Goal: Task Accomplishment & Management: Use online tool/utility

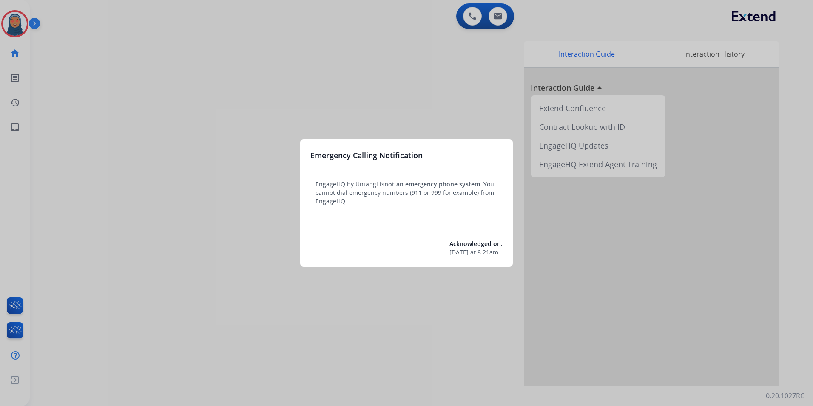
click at [18, 28] on div at bounding box center [406, 203] width 813 height 406
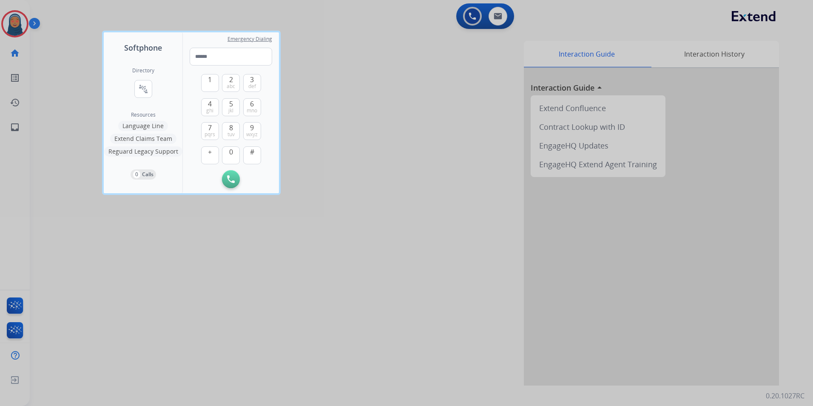
click at [18, 28] on div at bounding box center [406, 203] width 813 height 406
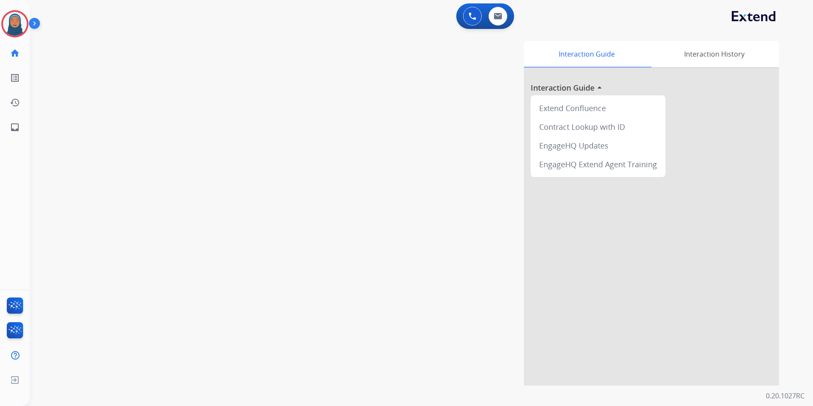
click at [18, 28] on img at bounding box center [15, 24] width 24 height 24
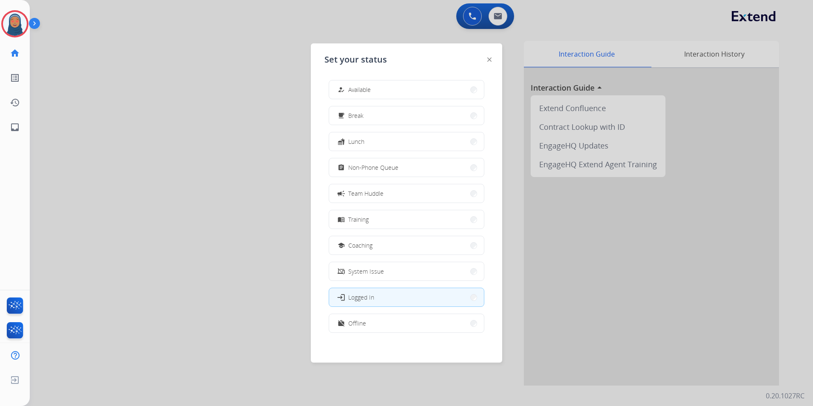
click at [432, 93] on button "how_to_reg Available" at bounding box center [406, 89] width 155 height 18
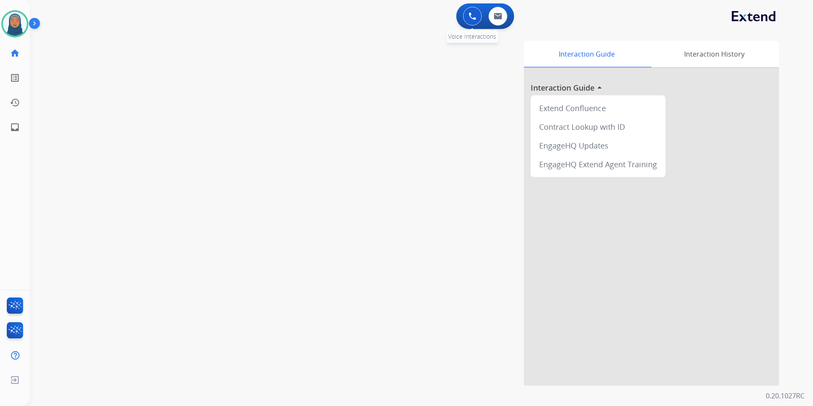
click at [471, 16] on img at bounding box center [472, 16] width 8 height 8
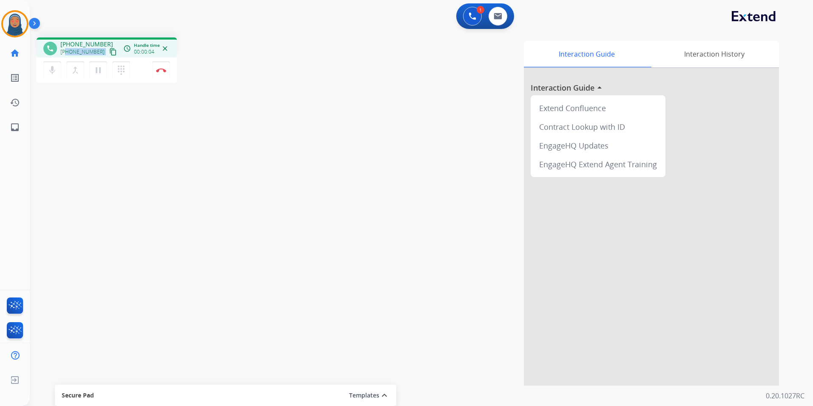
drag, startPoint x: 97, startPoint y: 53, endPoint x: 66, endPoint y: 51, distance: 31.5
click at [66, 51] on div "+14243441758 content_copy" at bounding box center [89, 52] width 58 height 10
copy div "4243441758 content_copy access_time Call metrics Queue 00:10 Hold 00:00 Talk 00…"
click at [162, 74] on button "Disconnect" at bounding box center [161, 70] width 18 height 18
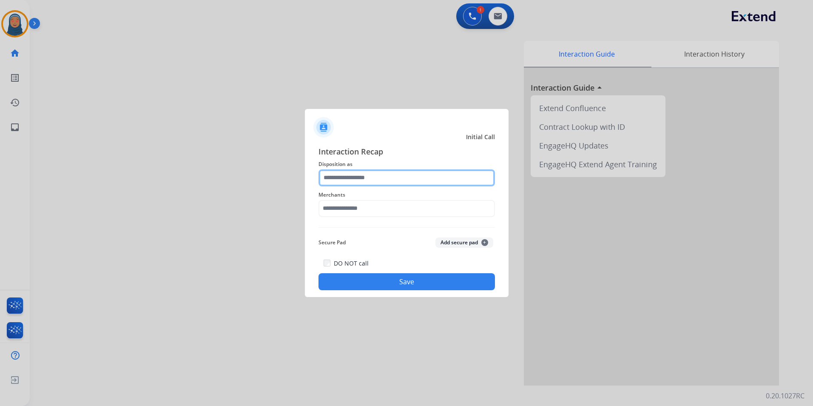
click at [354, 179] on input "text" at bounding box center [406, 177] width 176 height 17
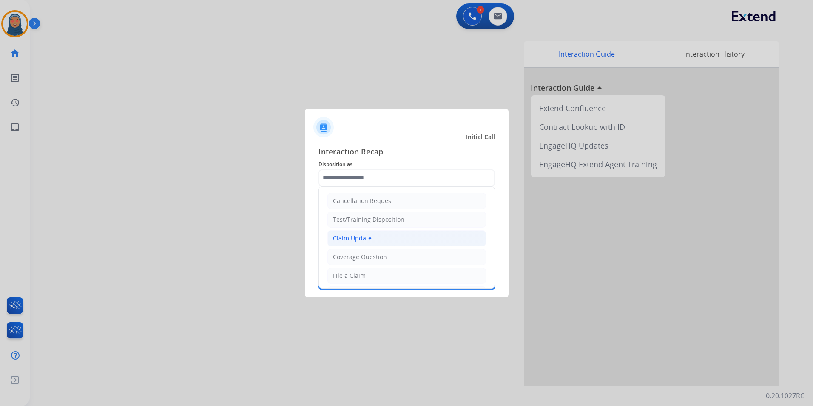
click at [370, 241] on div "Claim Update" at bounding box center [352, 238] width 39 height 9
type input "**********"
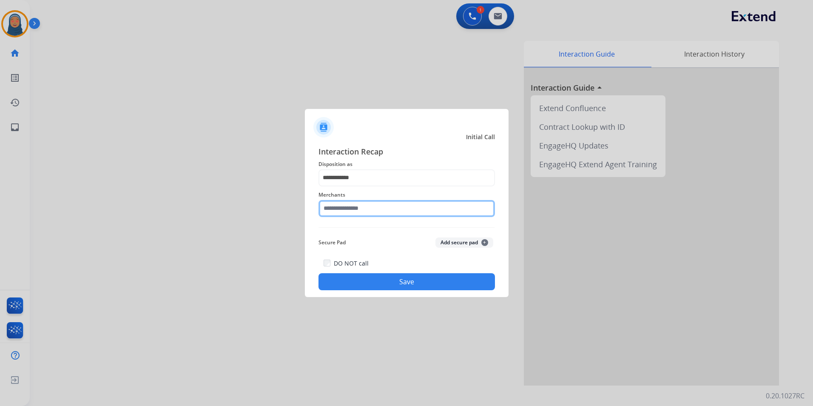
click at [375, 209] on input "text" at bounding box center [406, 208] width 176 height 17
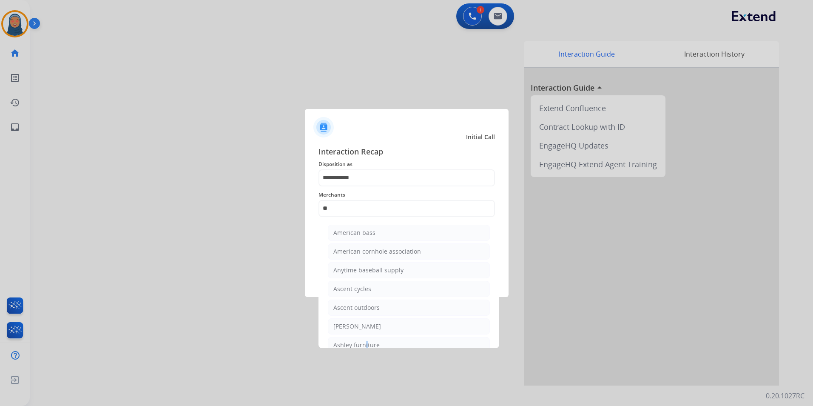
drag, startPoint x: 363, startPoint y: 340, endPoint x: 367, endPoint y: 321, distance: 18.9
click at [363, 340] on li "Ashley furniture" at bounding box center [409, 345] width 162 height 16
type input "**********"
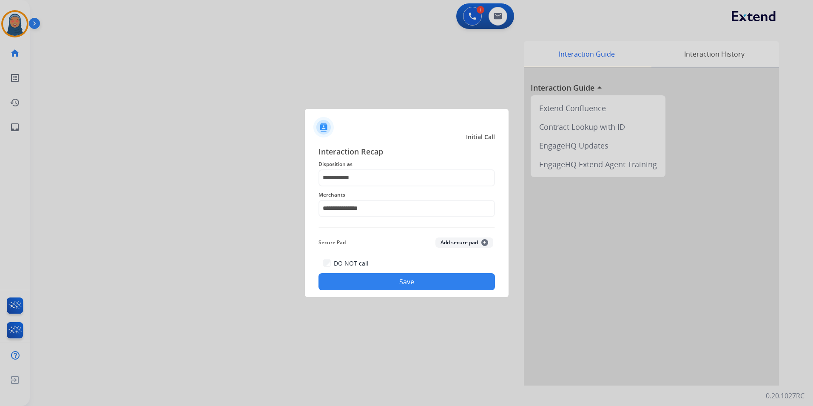
click at [389, 288] on button "Save" at bounding box center [406, 281] width 176 height 17
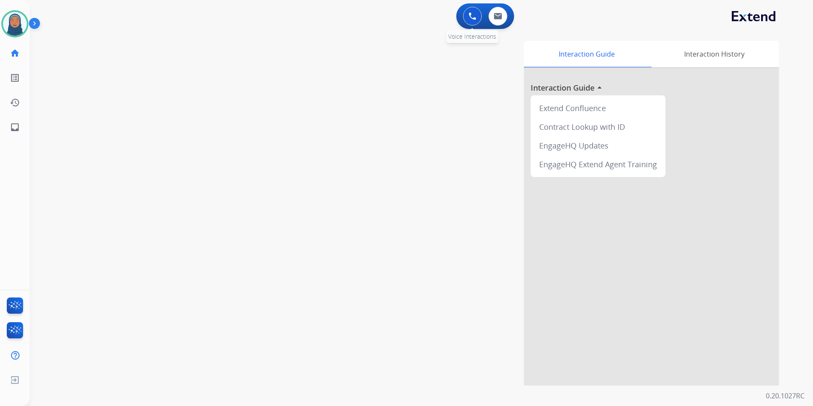
drag, startPoint x: 474, startPoint y: 15, endPoint x: 463, endPoint y: 19, distance: 10.9
click at [474, 16] on img at bounding box center [472, 16] width 8 height 8
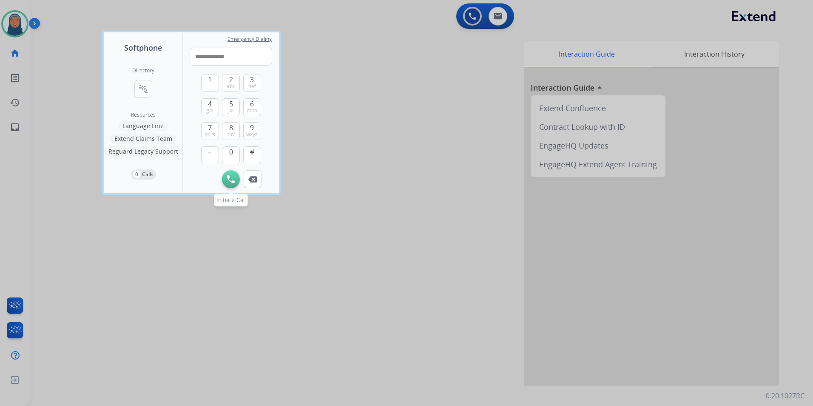
type input "**********"
click at [232, 175] on img at bounding box center [231, 179] width 8 height 8
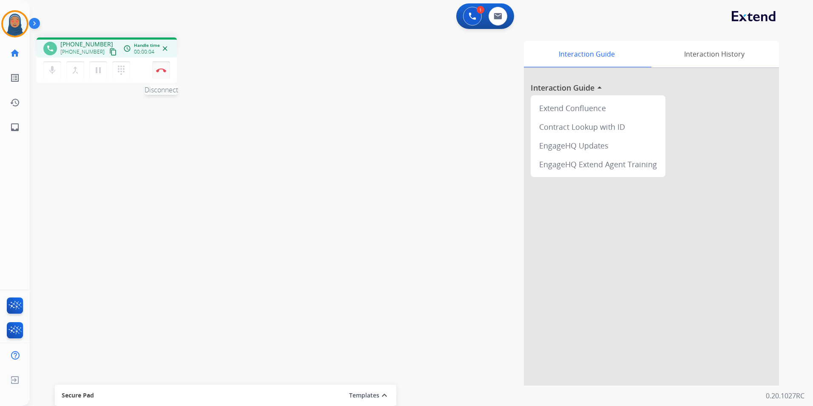
click at [165, 71] on img at bounding box center [161, 70] width 10 height 4
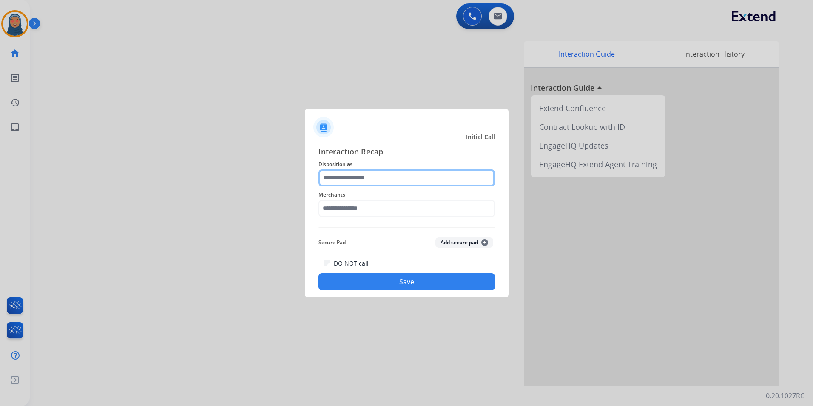
click at [362, 182] on input "text" at bounding box center [406, 177] width 176 height 17
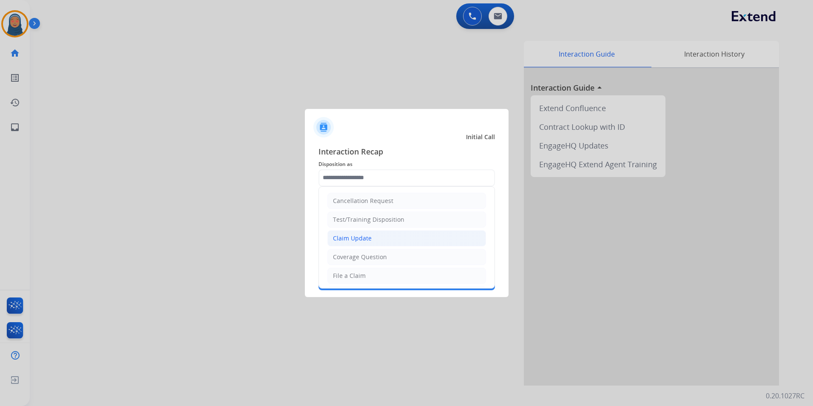
click at [365, 237] on div "Claim Update" at bounding box center [352, 238] width 39 height 9
type input "**********"
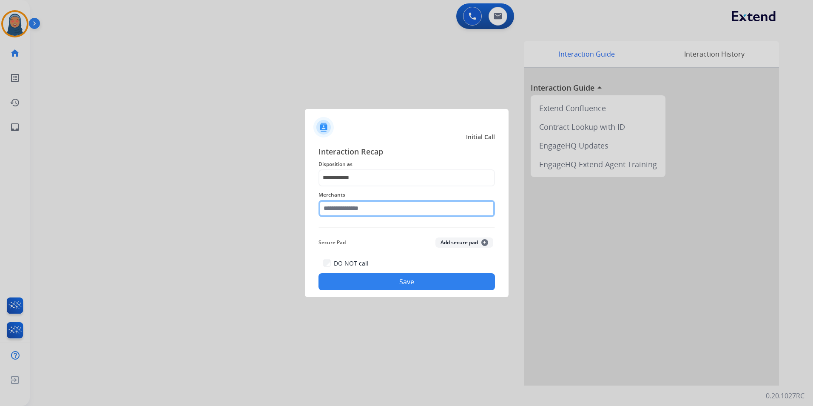
click at [363, 206] on input "text" at bounding box center [406, 208] width 176 height 17
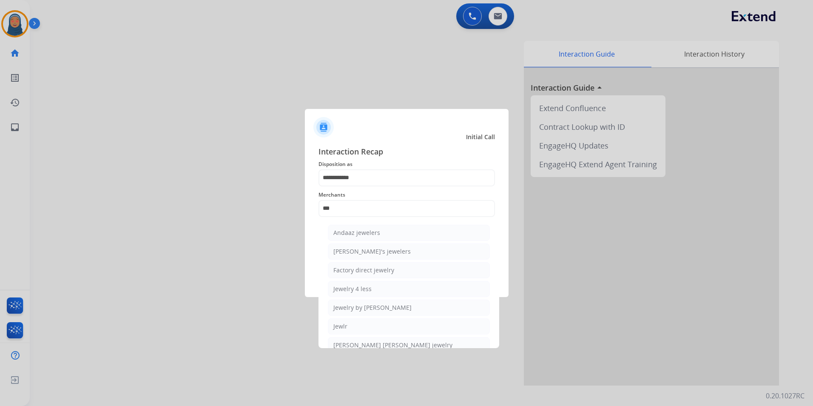
click at [370, 329] on li "Jewlr" at bounding box center [409, 326] width 162 height 16
type input "*****"
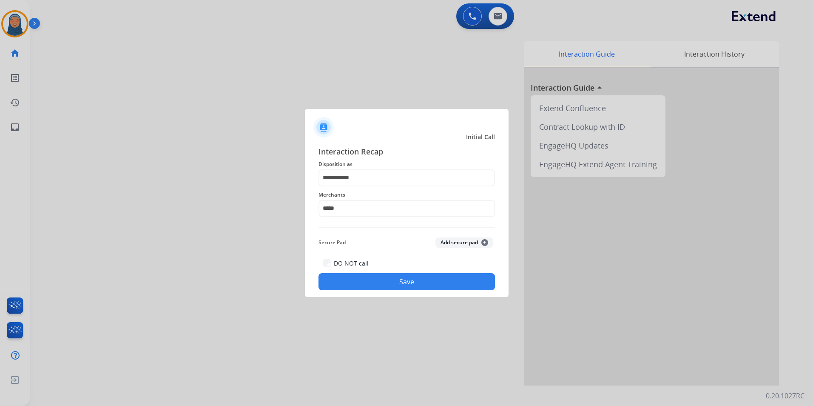
click at [413, 289] on button "Save" at bounding box center [406, 281] width 176 height 17
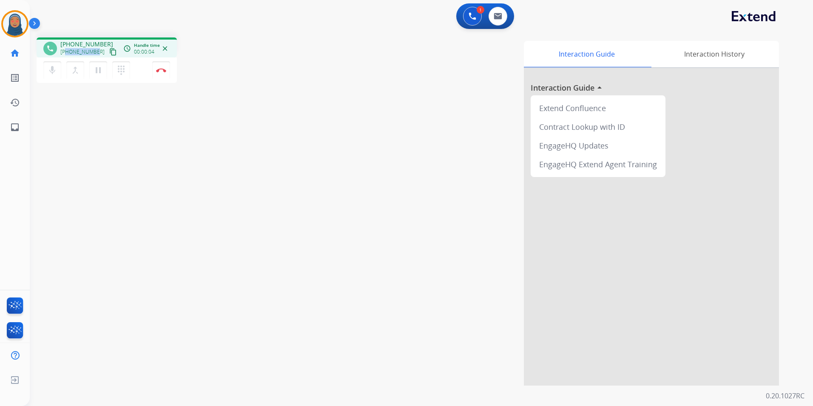
drag, startPoint x: 97, startPoint y: 51, endPoint x: 65, endPoint y: 52, distance: 31.0
click at [65, 52] on div "+18636405138 content_copy" at bounding box center [89, 52] width 58 height 10
copy span "8636405138"
click at [164, 73] on button "Disconnect" at bounding box center [161, 70] width 18 height 18
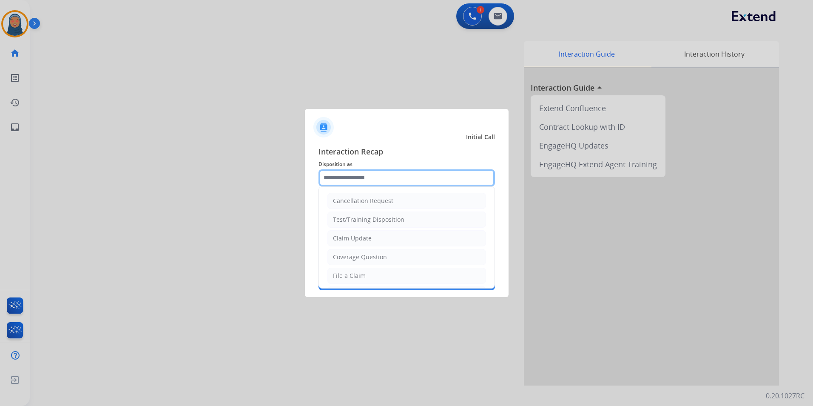
click at [372, 177] on input "text" at bounding box center [406, 177] width 176 height 17
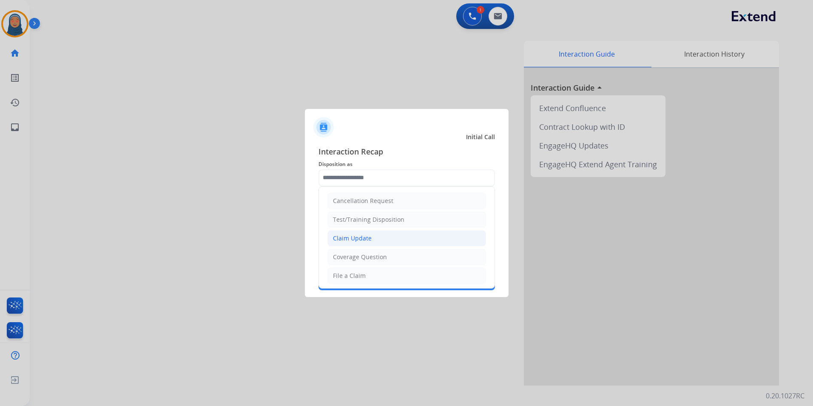
drag, startPoint x: 370, startPoint y: 239, endPoint x: 365, endPoint y: 234, distance: 7.5
click at [370, 239] on li "Claim Update" at bounding box center [406, 238] width 159 height 16
type input "**********"
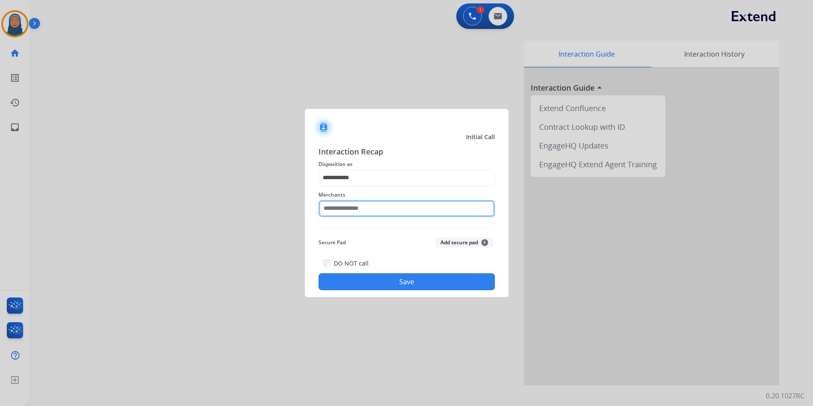
click at [366, 210] on input "text" at bounding box center [406, 208] width 176 height 17
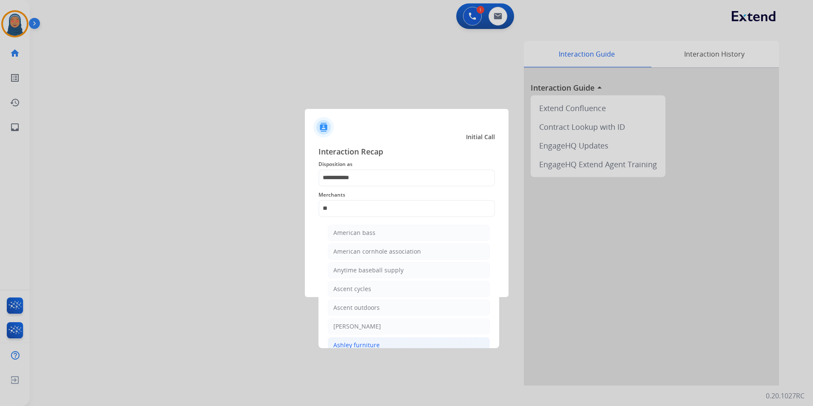
click at [383, 343] on li "Ashley furniture" at bounding box center [409, 345] width 162 height 16
type input "**********"
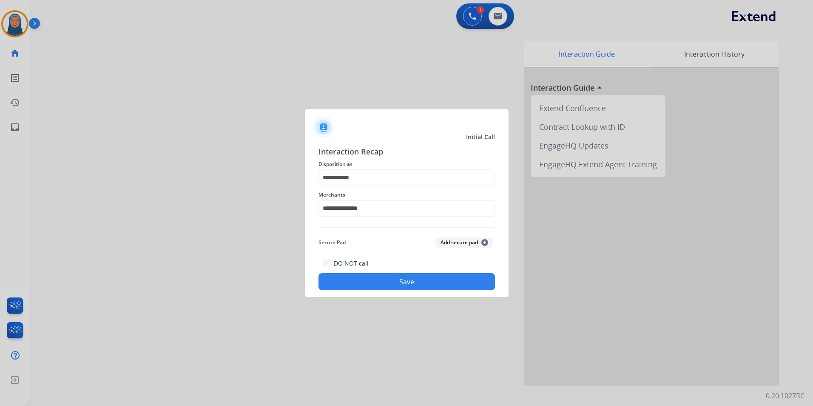
click at [409, 279] on button "Save" at bounding box center [406, 281] width 176 height 17
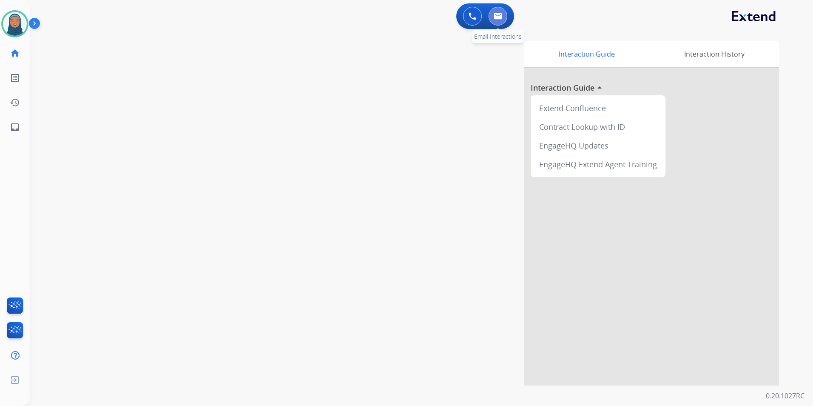
click at [503, 20] on button at bounding box center [497, 16] width 19 height 19
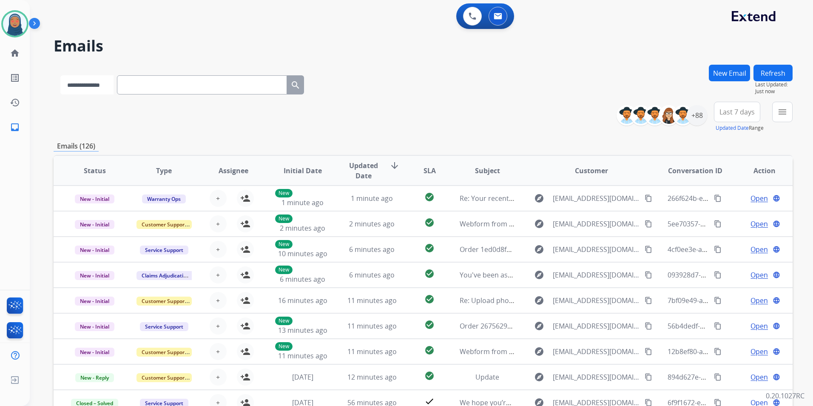
click at [114, 86] on select "**********" at bounding box center [86, 84] width 53 height 19
select select "**********"
click at [60, 75] on select "**********" at bounding box center [86, 84] width 53 height 19
paste input "**********"
type input "**********"
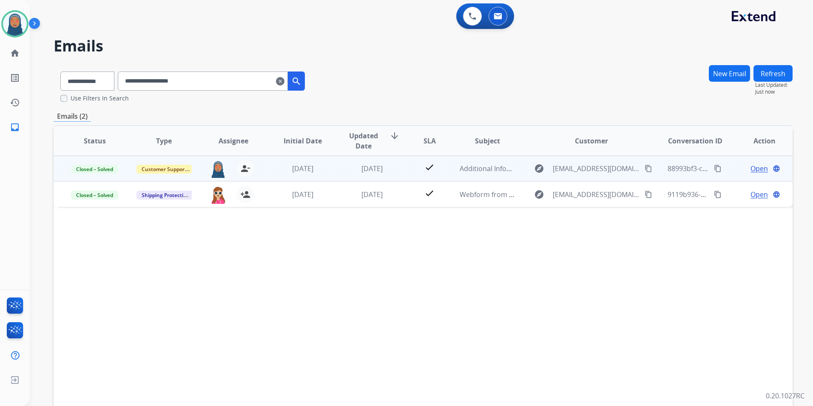
click at [752, 168] on span "Open" at bounding box center [758, 168] width 17 height 10
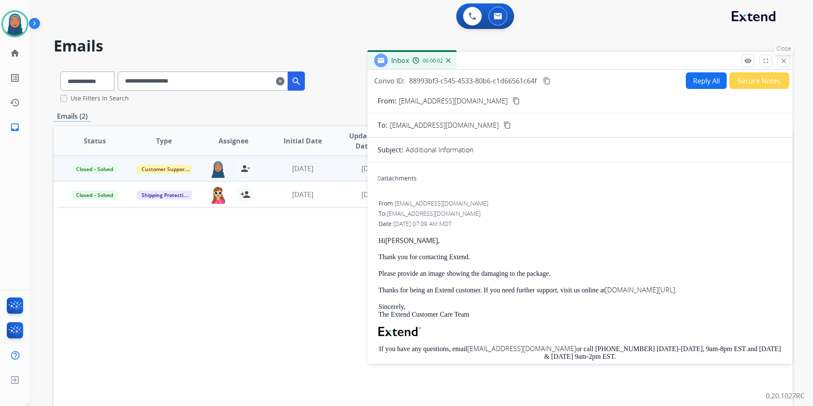
click at [781, 61] on mat-icon "close" at bounding box center [784, 61] width 8 height 8
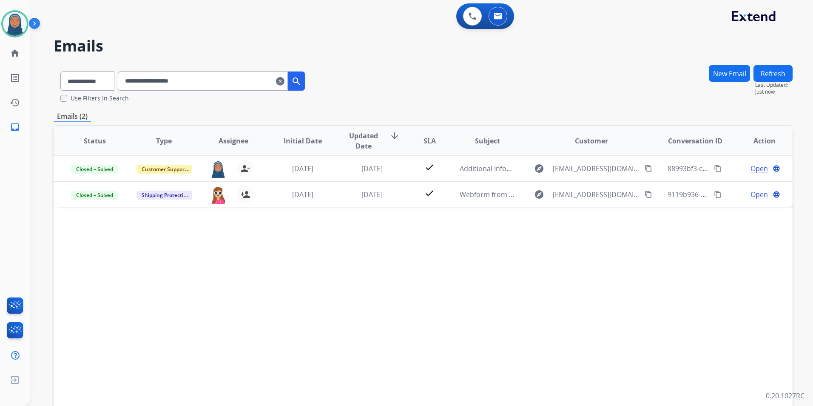
drag, startPoint x: 290, startPoint y: 82, endPoint x: 240, endPoint y: 80, distance: 50.7
click at [284, 82] on mat-icon "clear" at bounding box center [280, 81] width 9 height 10
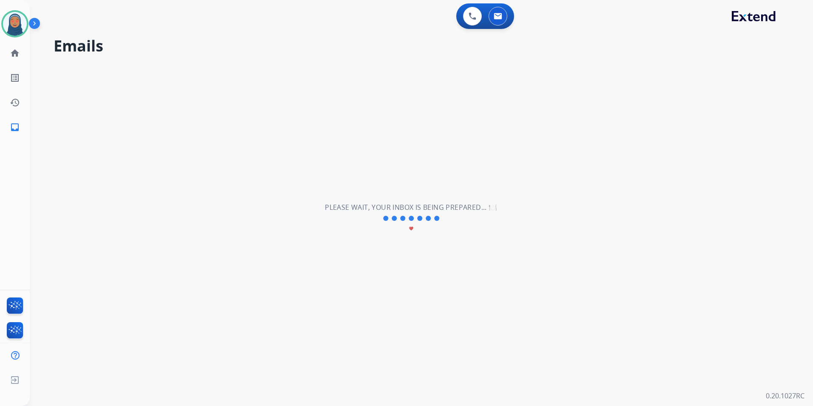
select select "**********"
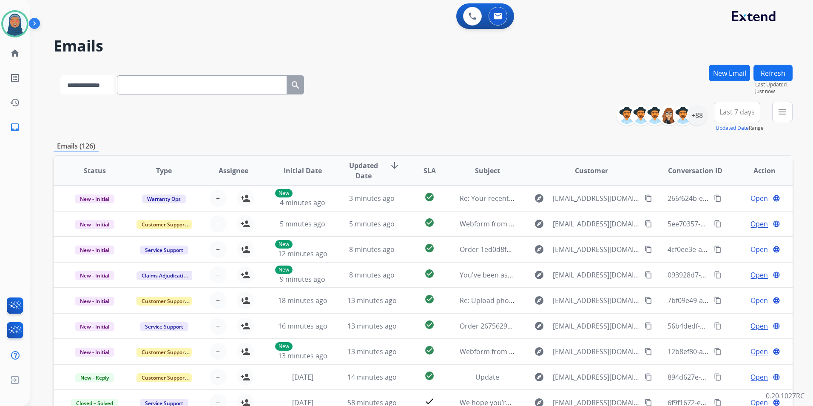
drag, startPoint x: 211, startPoint y: 80, endPoint x: 90, endPoint y: 85, distance: 121.3
click at [90, 86] on select "**********" at bounding box center [86, 84] width 53 height 19
select select "**********"
click at [60, 75] on select "**********" at bounding box center [86, 84] width 53 height 19
paste input "**********"
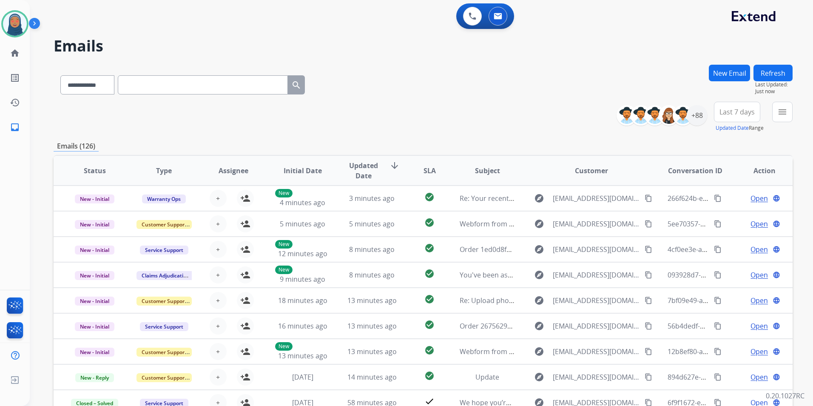
type input "**********"
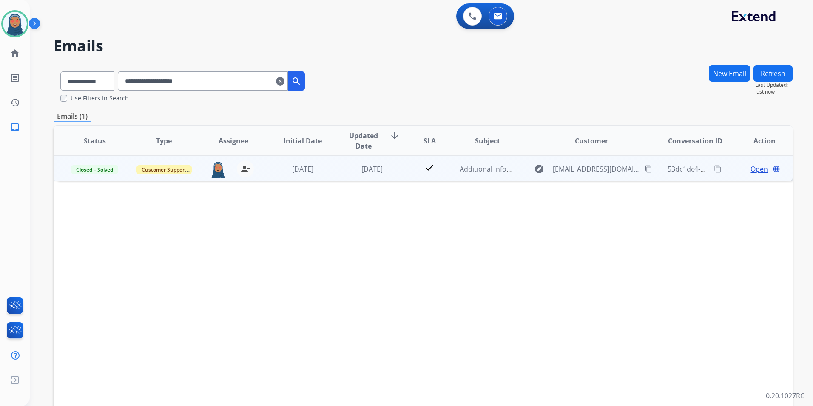
click at [747, 163] on td "Open language" at bounding box center [757, 169] width 69 height 26
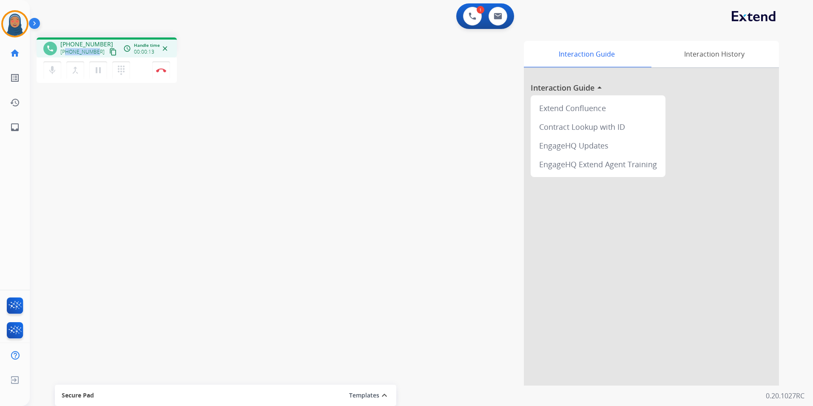
drag, startPoint x: 96, startPoint y: 50, endPoint x: 67, endPoint y: 54, distance: 29.3
click at [67, 54] on div "+18175787540 content_copy" at bounding box center [89, 52] width 58 height 10
copy span "8175787540"
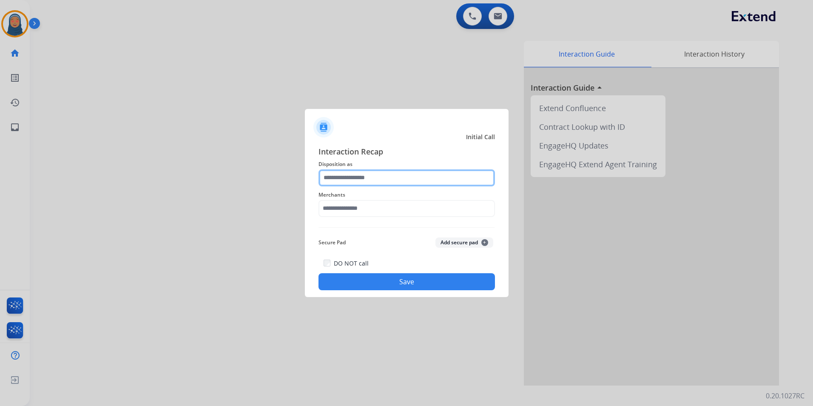
click at [341, 177] on input "text" at bounding box center [406, 177] width 176 height 17
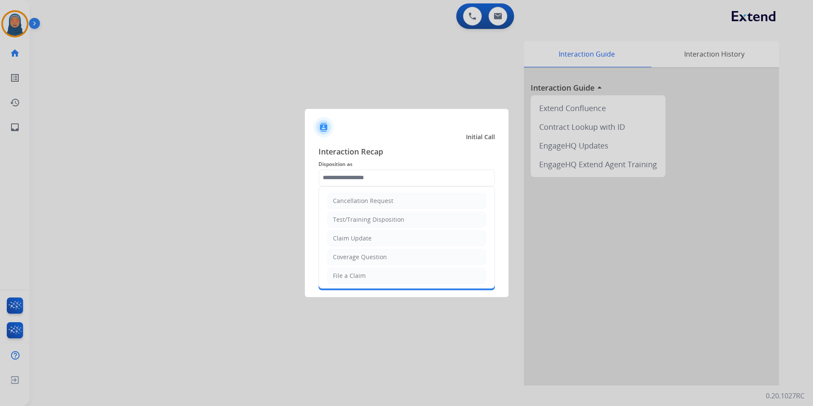
click at [371, 277] on li "File a Claim" at bounding box center [406, 275] width 159 height 16
type input "**********"
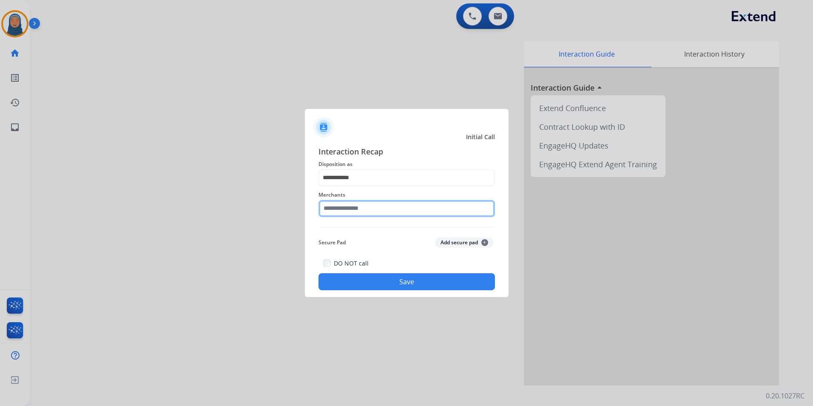
click at [372, 211] on input "text" at bounding box center [406, 208] width 176 height 17
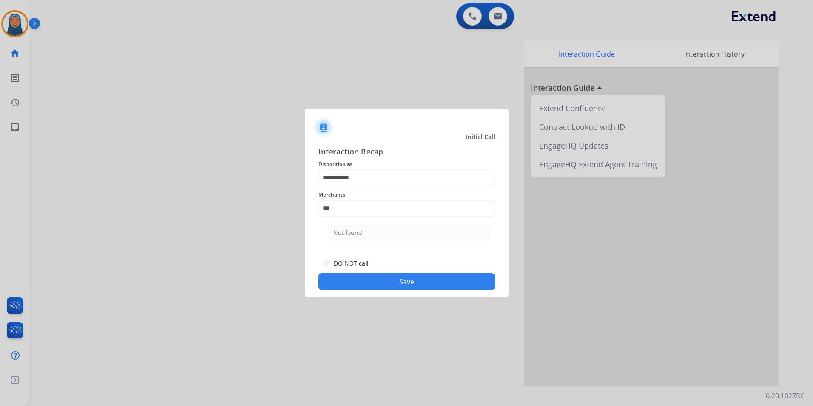
click at [374, 234] on li "Not found" at bounding box center [409, 232] width 162 height 16
type input "*********"
drag, startPoint x: 393, startPoint y: 281, endPoint x: 400, endPoint y: 281, distance: 6.4
click at [394, 281] on button "Save" at bounding box center [406, 281] width 176 height 17
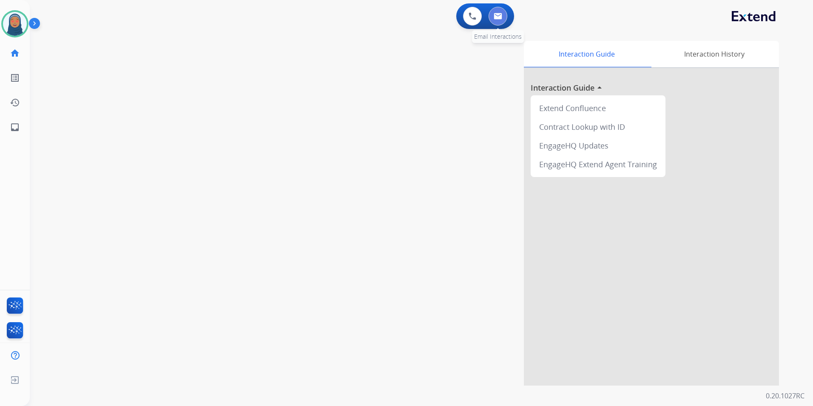
click at [501, 16] on img at bounding box center [498, 16] width 9 height 7
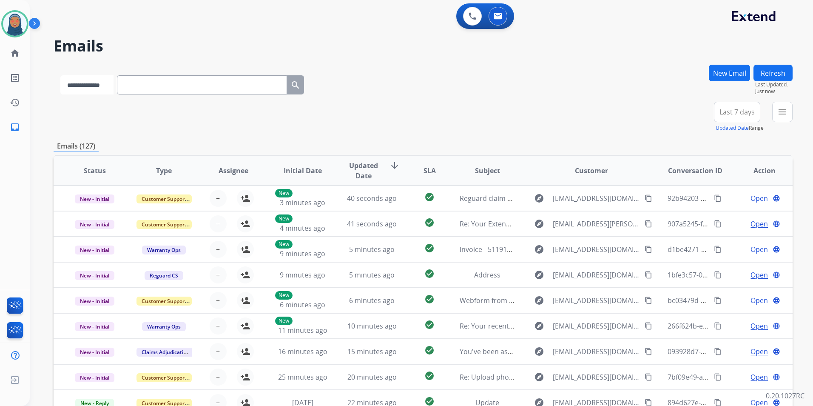
click at [99, 87] on select "**********" at bounding box center [86, 84] width 53 height 19
select select "**********"
click at [60, 75] on select "**********" at bounding box center [86, 84] width 53 height 19
paste input "**********"
type input "**********"
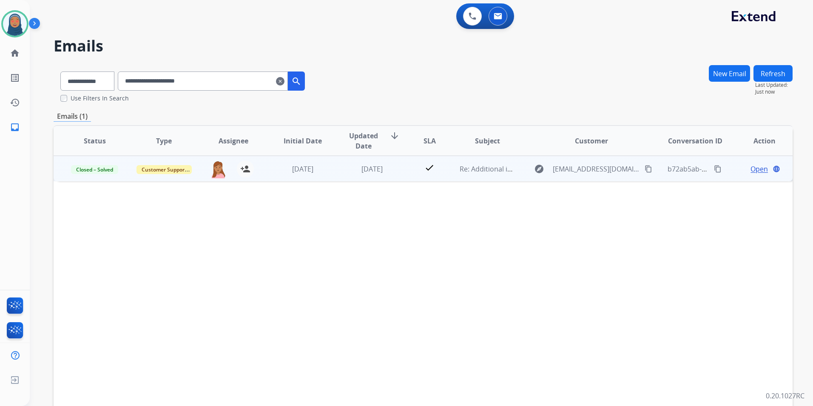
click at [750, 169] on span "Open" at bounding box center [758, 169] width 17 height 10
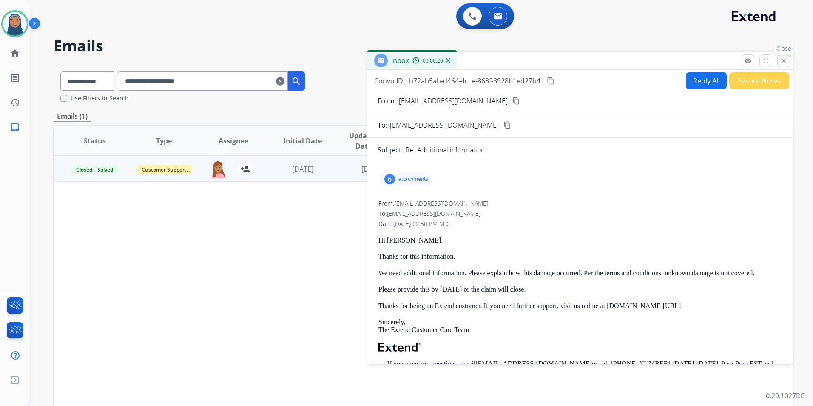
click at [782, 62] on mat-icon "close" at bounding box center [784, 61] width 8 height 8
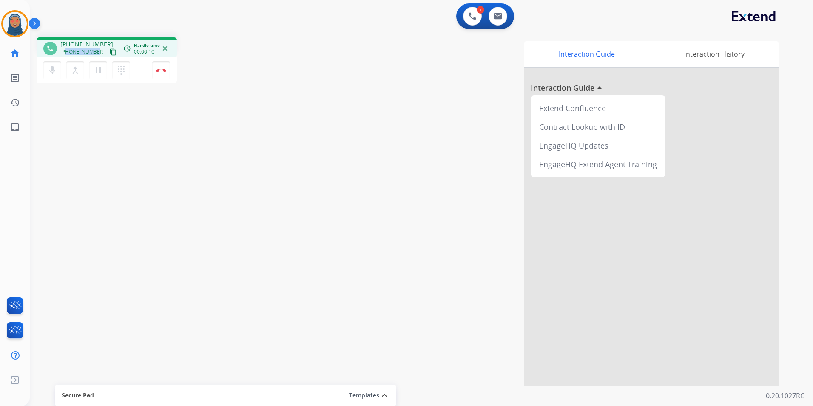
drag, startPoint x: 96, startPoint y: 53, endPoint x: 67, endPoint y: 53, distance: 28.5
click at [67, 53] on div "+12764770766 content_copy" at bounding box center [89, 52] width 58 height 10
copy span "2764770766"
click at [159, 69] on img at bounding box center [161, 70] width 10 height 4
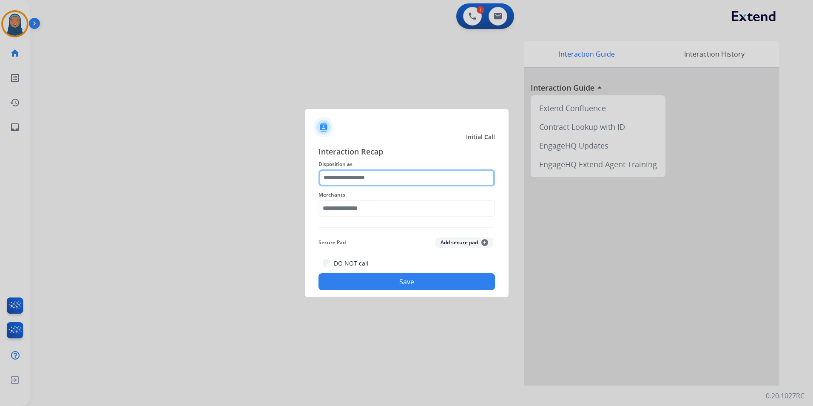
click at [356, 174] on input "text" at bounding box center [406, 177] width 176 height 17
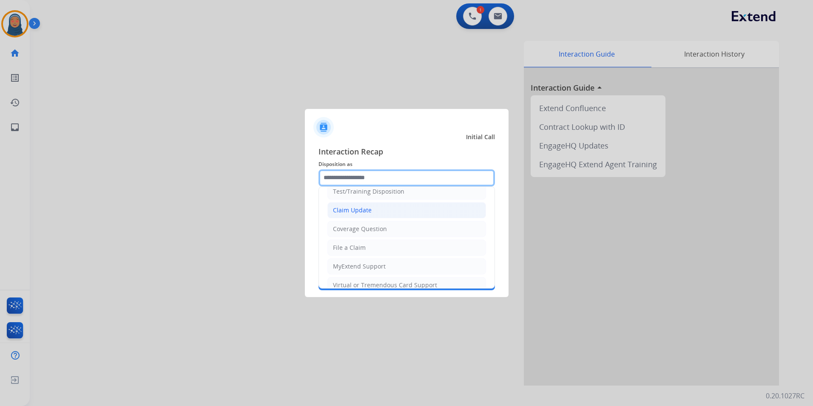
scroll to position [43, 0]
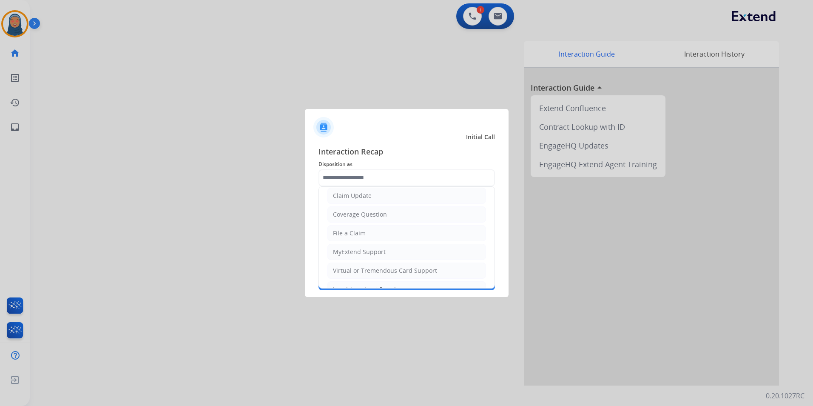
drag, startPoint x: 385, startPoint y: 274, endPoint x: 380, endPoint y: 246, distance: 28.0
click at [385, 270] on div "Virtual or Tremendous Card Support" at bounding box center [385, 270] width 104 height 9
type input "**********"
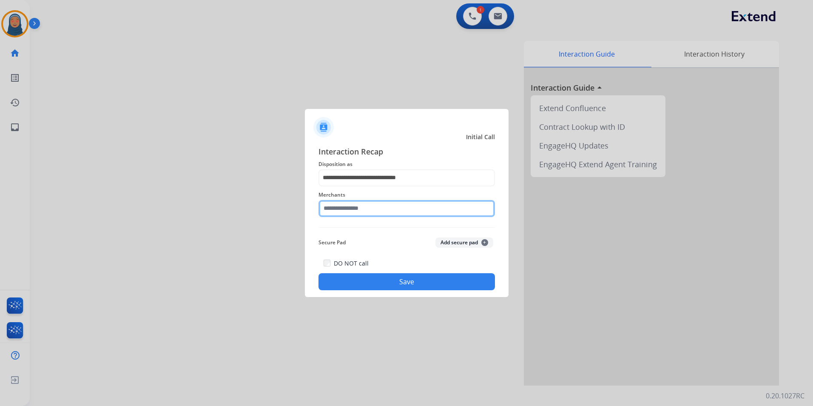
click at [379, 213] on input "text" at bounding box center [406, 208] width 176 height 17
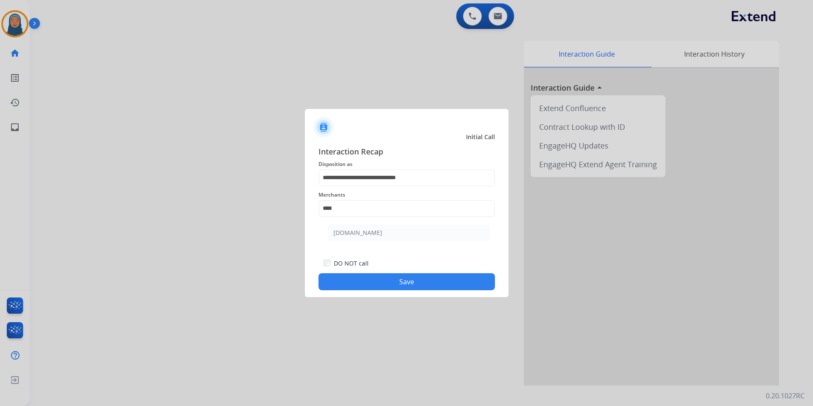
click at [354, 231] on div "[DOMAIN_NAME]" at bounding box center [357, 232] width 49 height 9
type input "**********"
drag, startPoint x: 420, startPoint y: 286, endPoint x: 443, endPoint y: 286, distance: 23.0
click at [420, 286] on button "Save" at bounding box center [406, 281] width 176 height 17
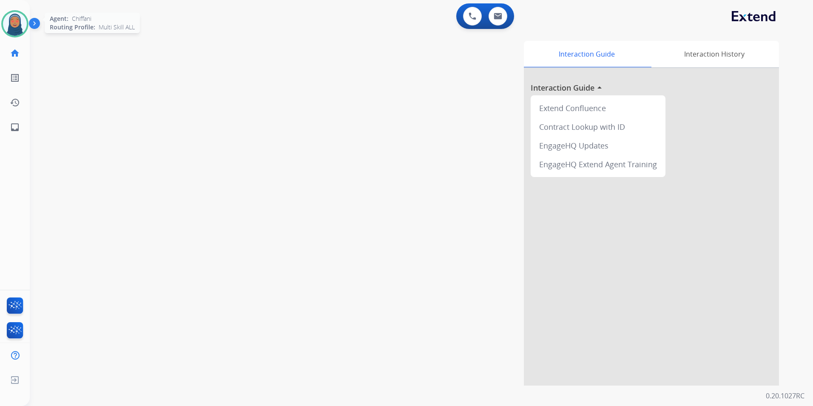
click at [14, 26] on img at bounding box center [15, 24] width 24 height 24
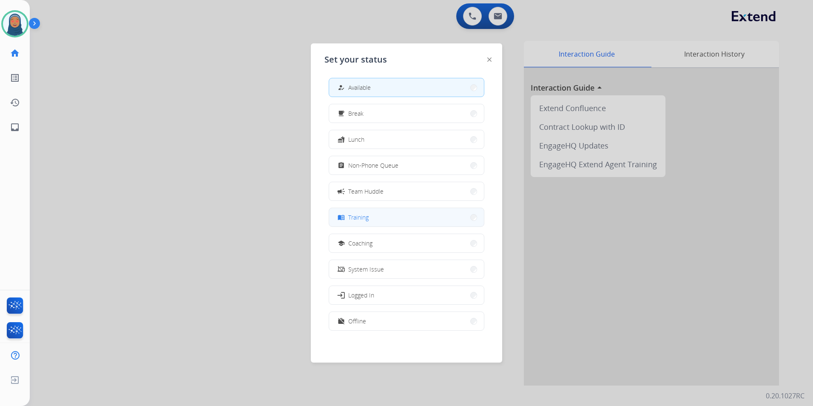
scroll to position [3, 0]
click at [444, 318] on button "work_off Offline" at bounding box center [406, 320] width 155 height 18
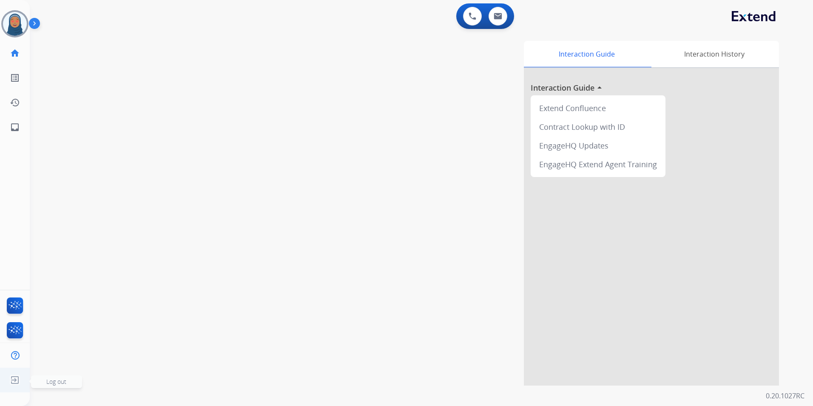
click at [15, 375] on img at bounding box center [14, 380] width 15 height 16
click at [58, 380] on span "Log out" at bounding box center [56, 381] width 20 height 8
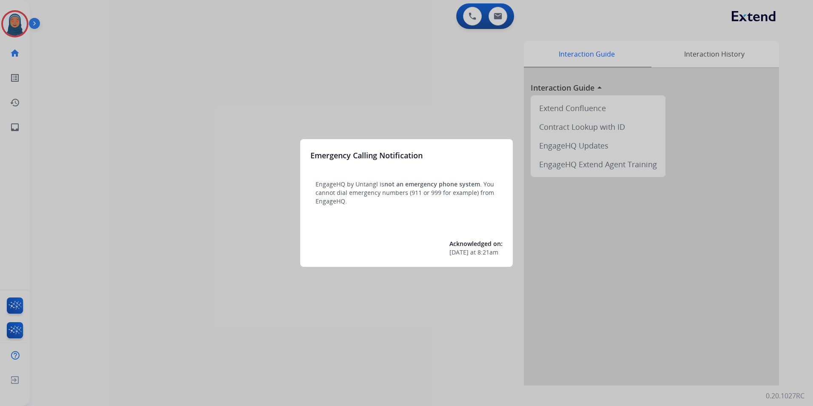
click at [10, 25] on div at bounding box center [406, 203] width 813 height 406
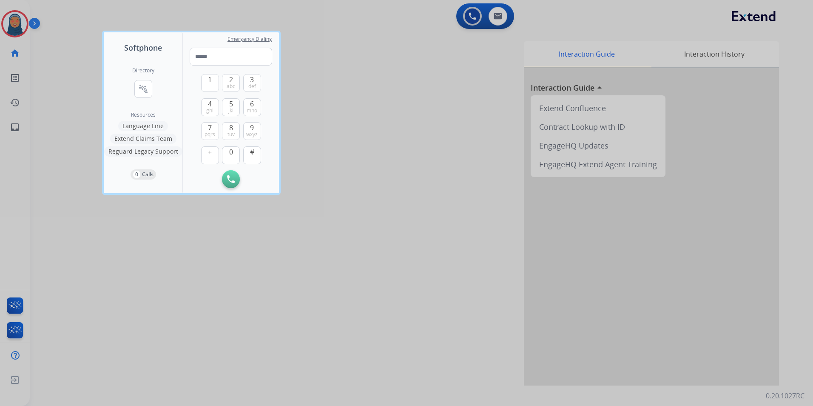
click at [11, 25] on div at bounding box center [406, 203] width 813 height 406
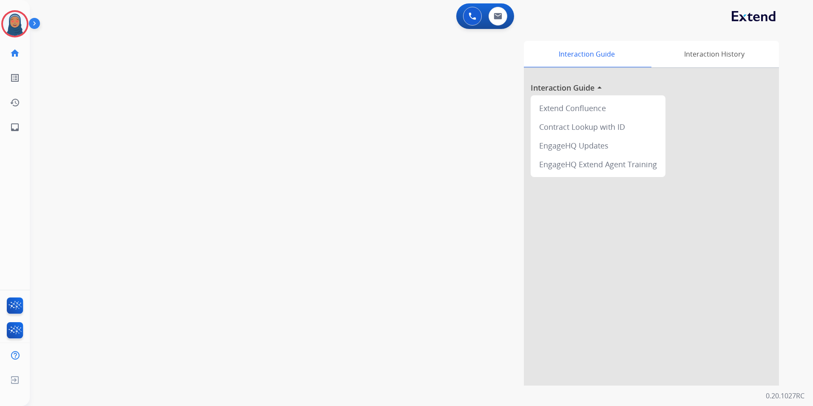
click at [11, 25] on img at bounding box center [15, 24] width 24 height 24
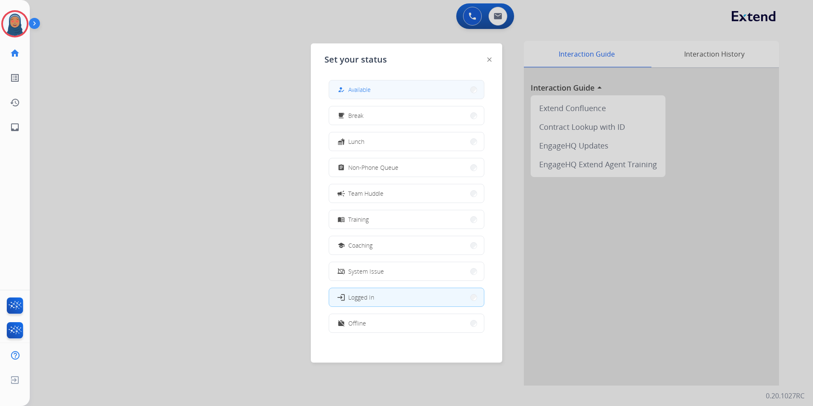
click at [379, 91] on button "how_to_reg Available" at bounding box center [406, 89] width 155 height 18
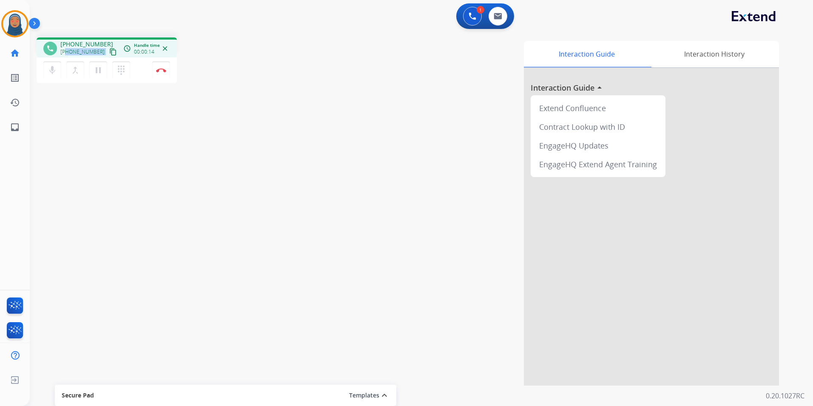
drag, startPoint x: 97, startPoint y: 54, endPoint x: 66, endPoint y: 55, distance: 31.0
click at [66, 55] on div "+16313848064 content_copy" at bounding box center [89, 52] width 58 height 10
drag, startPoint x: 805, startPoint y: 146, endPoint x: 88, endPoint y: 48, distance: 723.5
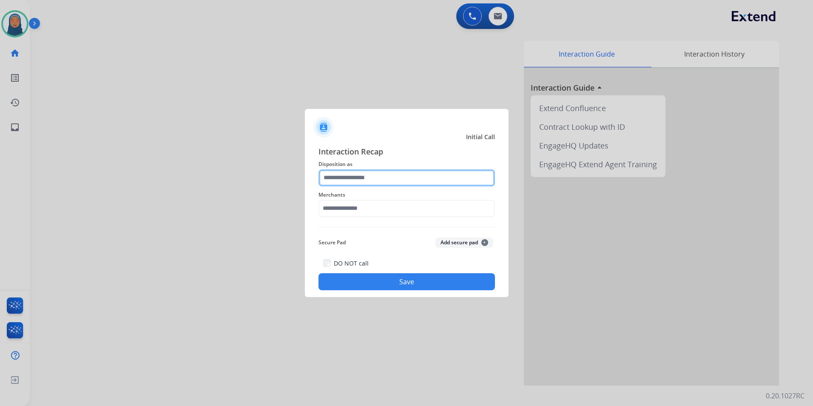
click at [349, 178] on input "text" at bounding box center [406, 177] width 176 height 17
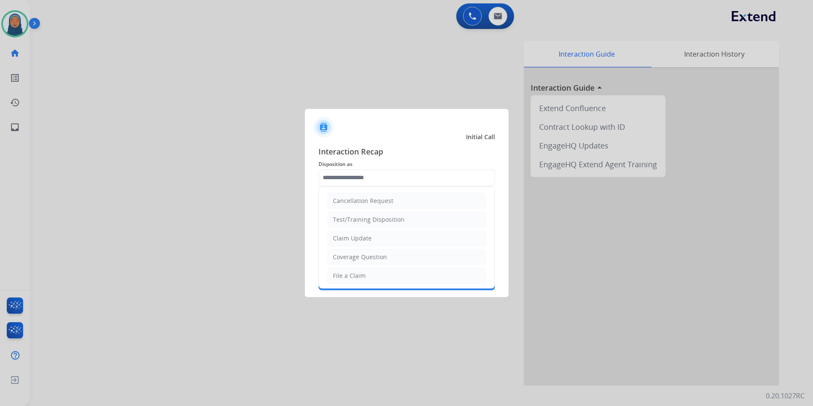
click at [361, 278] on li "File a Claim" at bounding box center [406, 275] width 159 height 16
type input "**********"
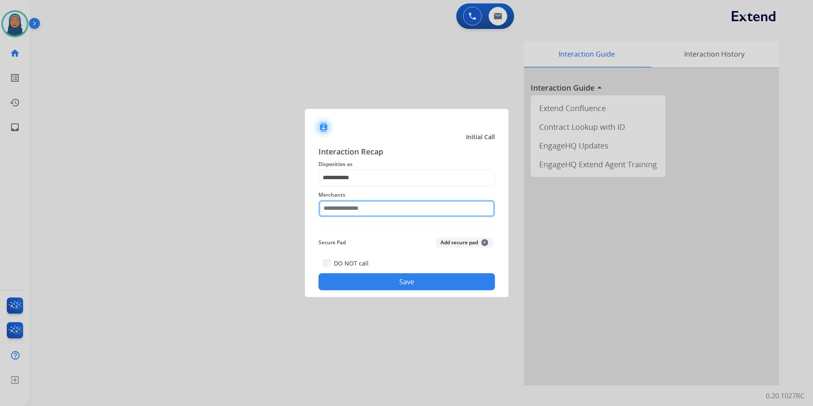
click at [364, 213] on input "text" at bounding box center [406, 208] width 176 height 17
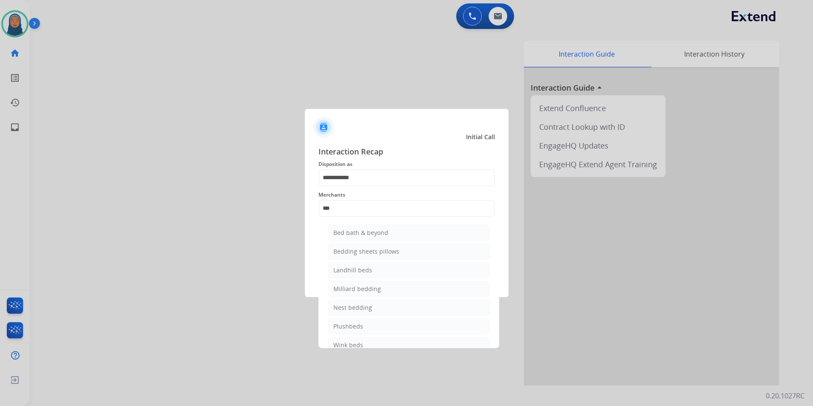
click at [373, 231] on div "Bed bath & beyond" at bounding box center [360, 232] width 55 height 9
type input "**********"
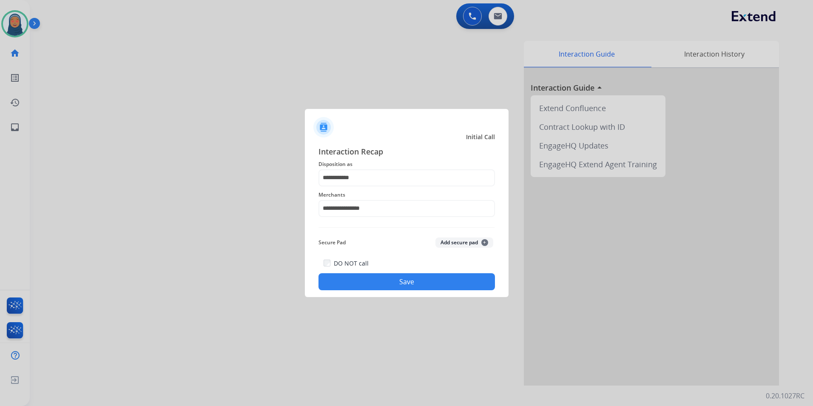
click at [394, 274] on button "Save" at bounding box center [406, 281] width 176 height 17
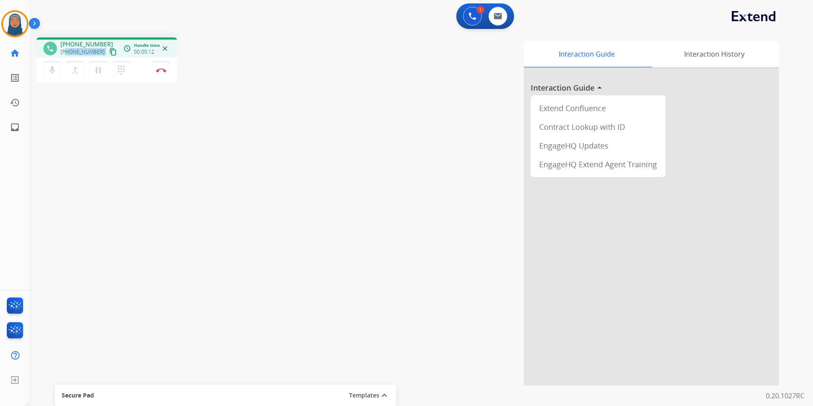
drag, startPoint x: 97, startPoint y: 54, endPoint x: 66, endPoint y: 54, distance: 31.0
click at [66, 54] on div "+12672261358 content_copy" at bounding box center [89, 52] width 58 height 10
copy div "2672261358 content_copy access_time Call metrics Queue 00:09 Hold 00:00 Talk 00…"
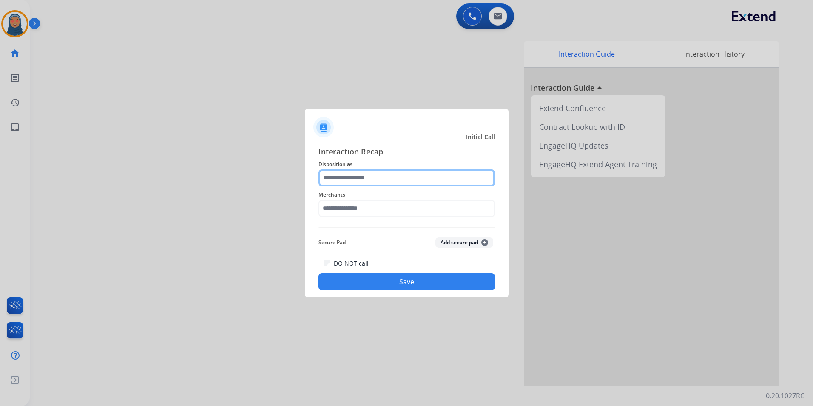
click at [381, 180] on input "text" at bounding box center [406, 177] width 176 height 17
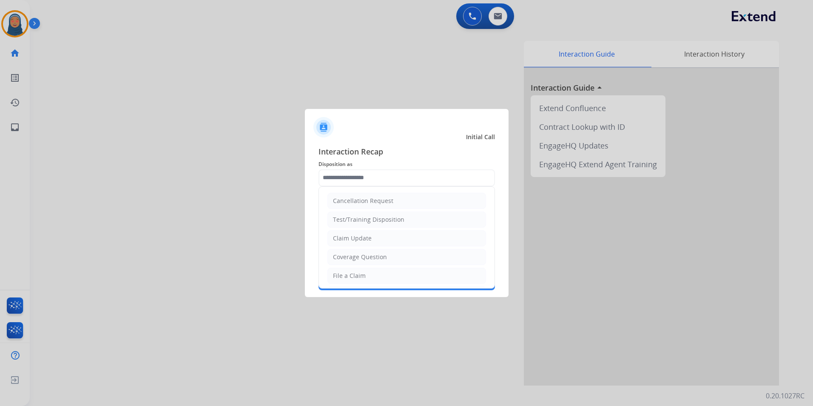
drag, startPoint x: 375, startPoint y: 241, endPoint x: 368, endPoint y: 230, distance: 13.6
click at [375, 240] on li "Claim Update" at bounding box center [406, 238] width 159 height 16
type input "**********"
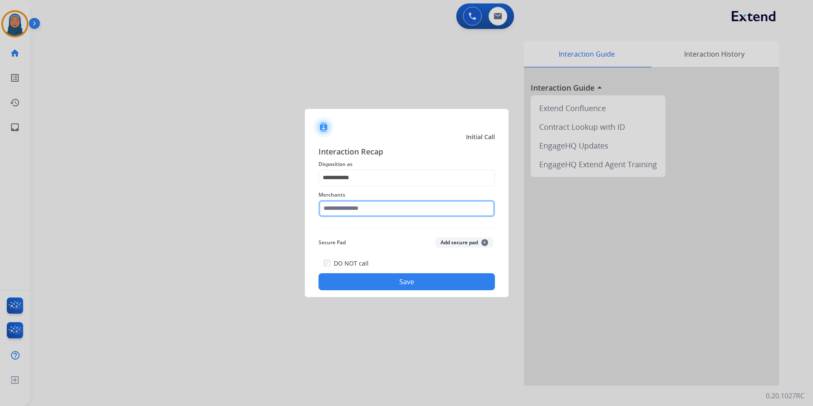
click at [365, 207] on input "text" at bounding box center [406, 208] width 176 height 17
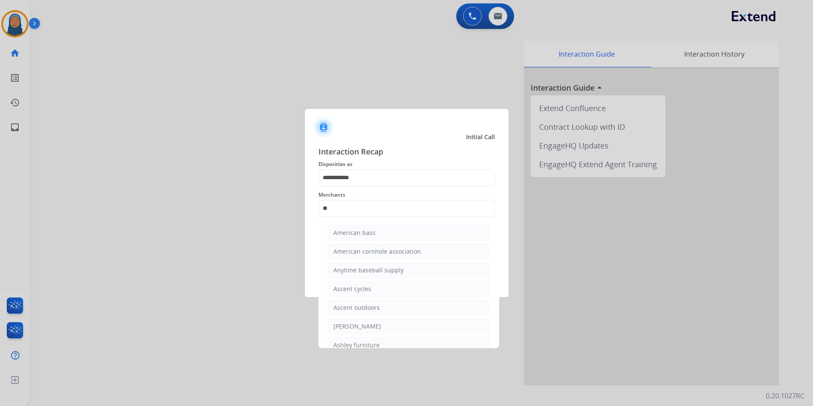
click at [394, 346] on li "Ashley furniture" at bounding box center [409, 345] width 162 height 16
type input "**********"
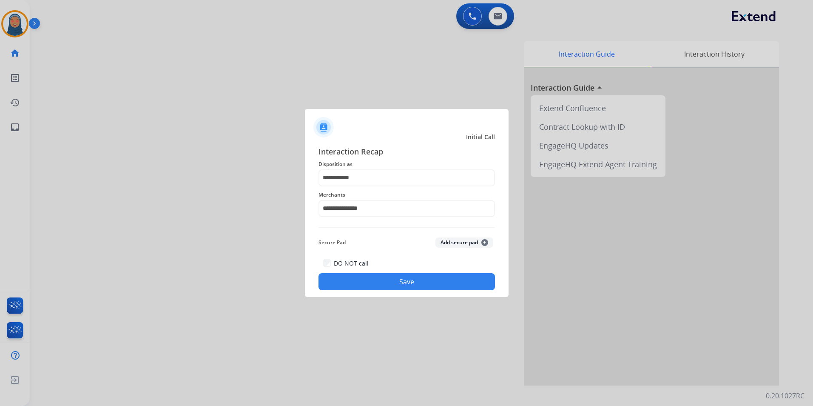
click at [411, 286] on button "Save" at bounding box center [406, 281] width 176 height 17
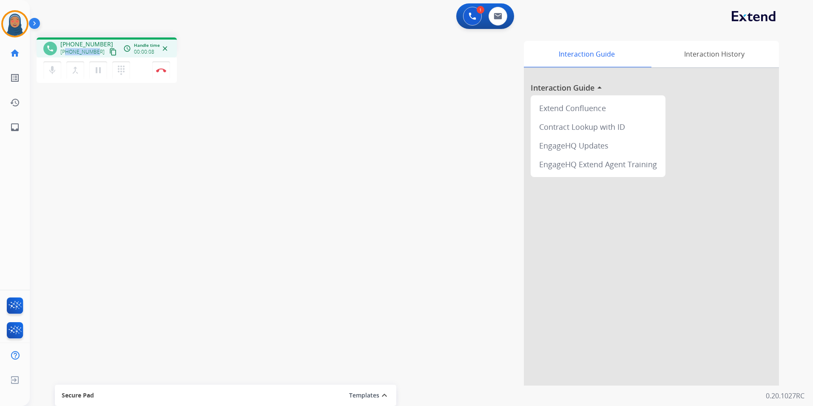
drag, startPoint x: 96, startPoint y: 52, endPoint x: 66, endPoint y: 53, distance: 30.2
click at [66, 53] on div "+14046431251 content_copy" at bounding box center [89, 52] width 58 height 10
copy span "4046431251"
click at [165, 72] on button "Disconnect" at bounding box center [161, 70] width 18 height 18
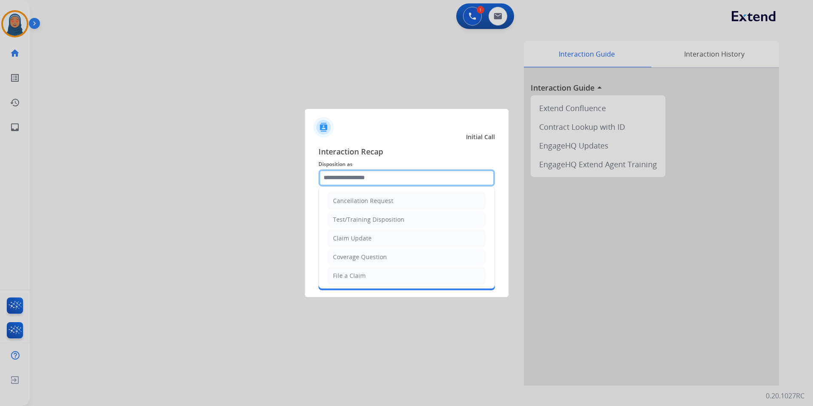
drag, startPoint x: 376, startPoint y: 178, endPoint x: 326, endPoint y: 172, distance: 50.5
click at [375, 178] on input "text" at bounding box center [406, 177] width 176 height 17
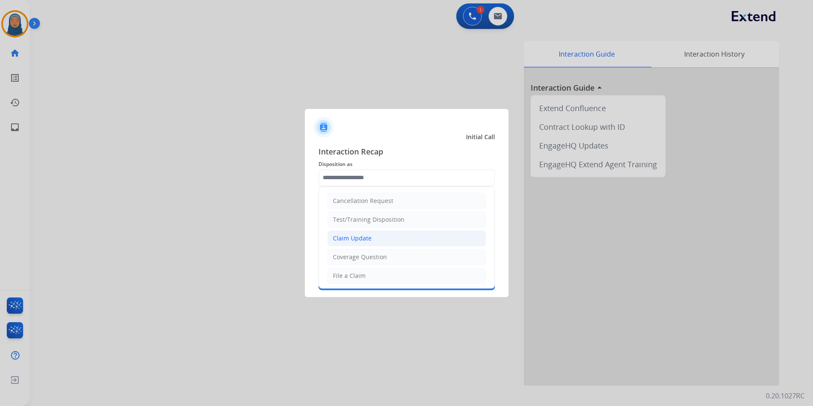
click at [366, 236] on div "Claim Update" at bounding box center [352, 238] width 39 height 9
type input "**********"
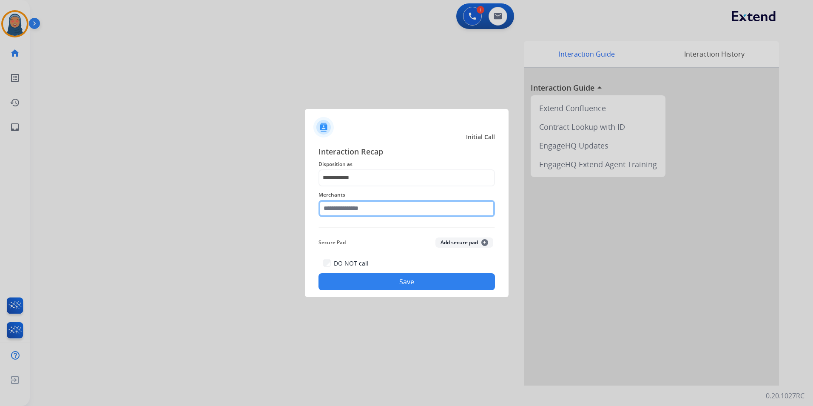
click at [368, 210] on input "text" at bounding box center [406, 208] width 176 height 17
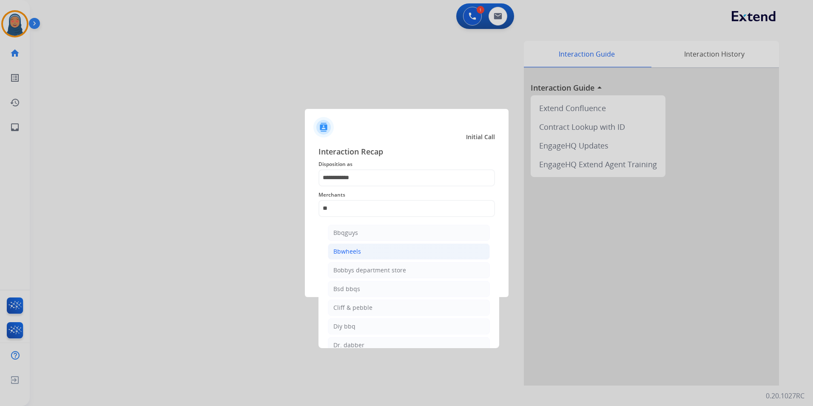
click at [414, 247] on li "Bbwheels" at bounding box center [409, 251] width 162 height 16
type input "********"
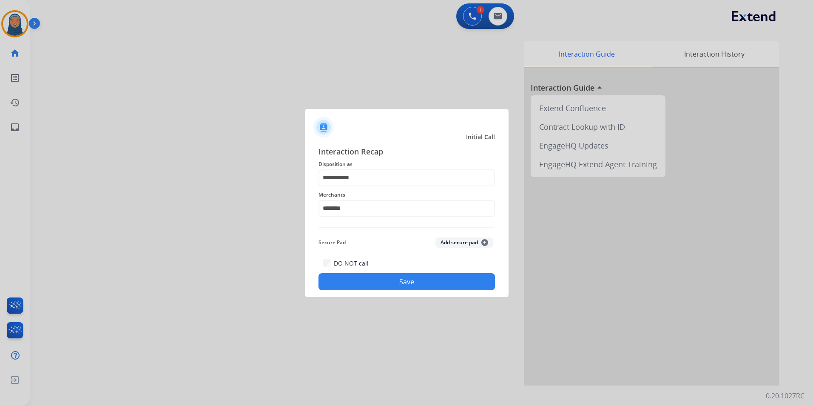
click at [418, 284] on button "Save" at bounding box center [406, 281] width 176 height 17
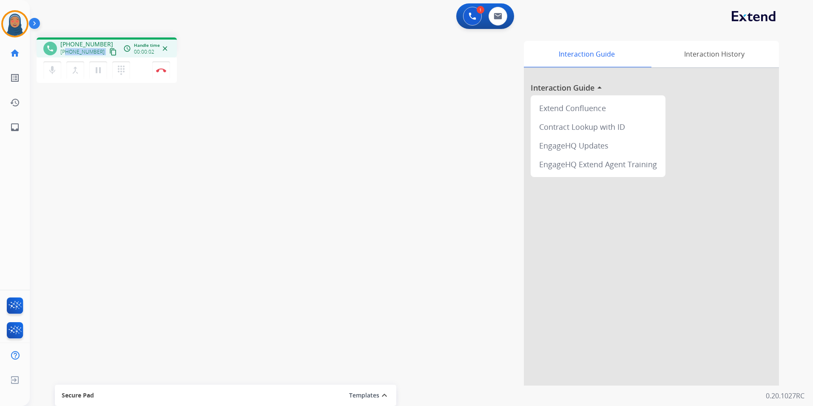
drag, startPoint x: 98, startPoint y: 54, endPoint x: 66, endPoint y: 53, distance: 31.5
click at [66, 53] on div "+19134840275 content_copy" at bounding box center [89, 52] width 58 height 10
copy div "9134840275 content_copy access_time Call metrics Queue 00:10 Hold 00:00 Talk 00…"
click at [163, 74] on button "Disconnect" at bounding box center [161, 70] width 18 height 18
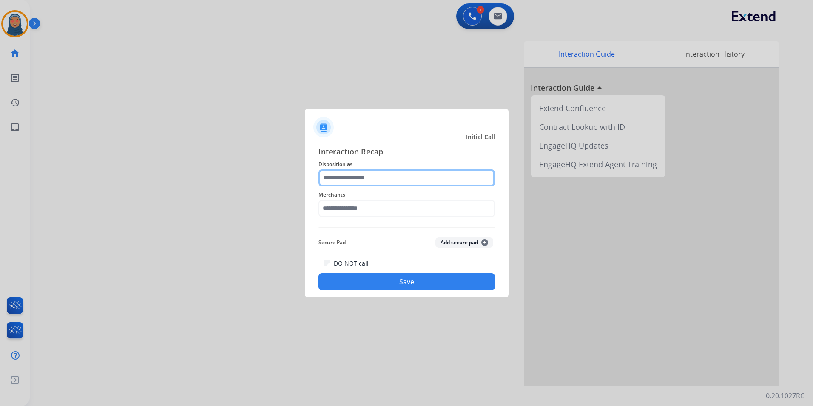
click at [395, 179] on input "text" at bounding box center [406, 177] width 176 height 17
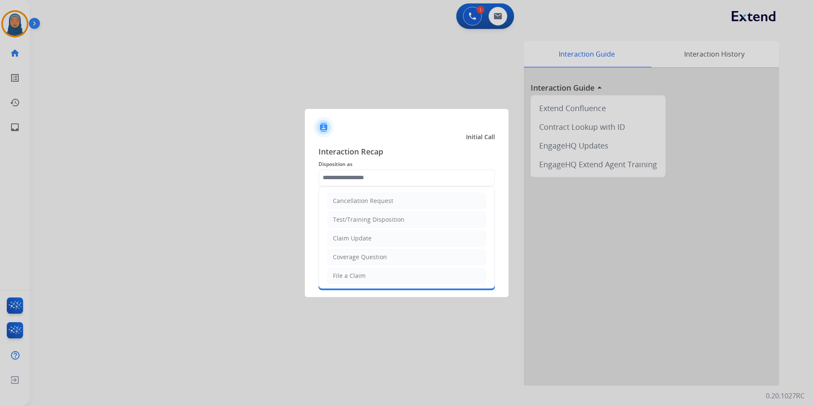
drag, startPoint x: 367, startPoint y: 236, endPoint x: 368, endPoint y: 224, distance: 11.9
click at [368, 236] on div "Claim Update" at bounding box center [352, 238] width 39 height 9
type input "**********"
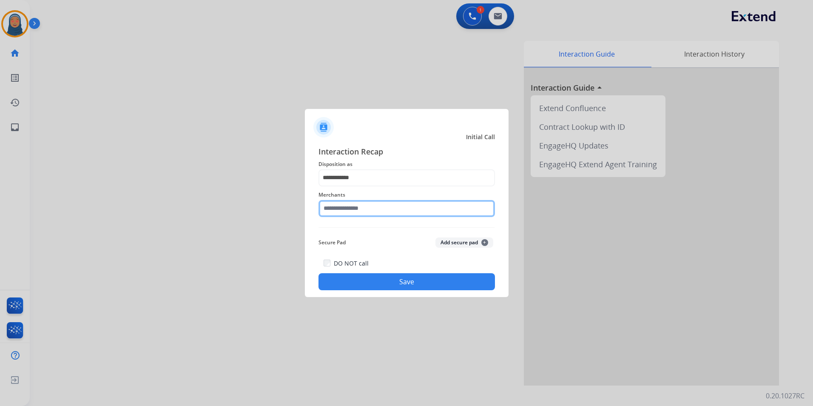
click at [371, 207] on input "text" at bounding box center [406, 208] width 176 height 17
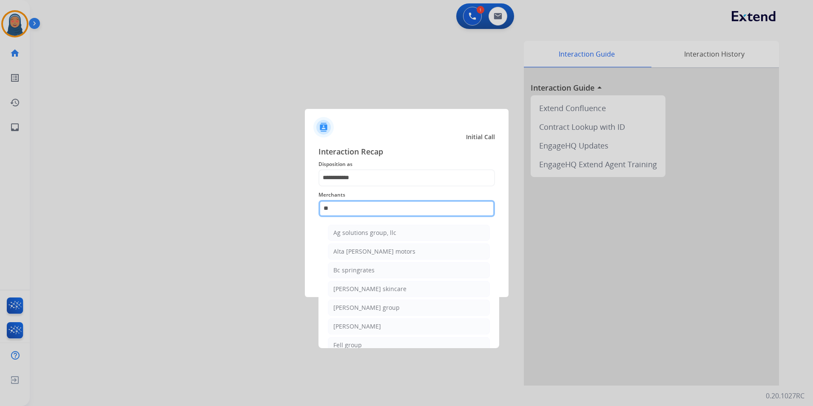
type input "*"
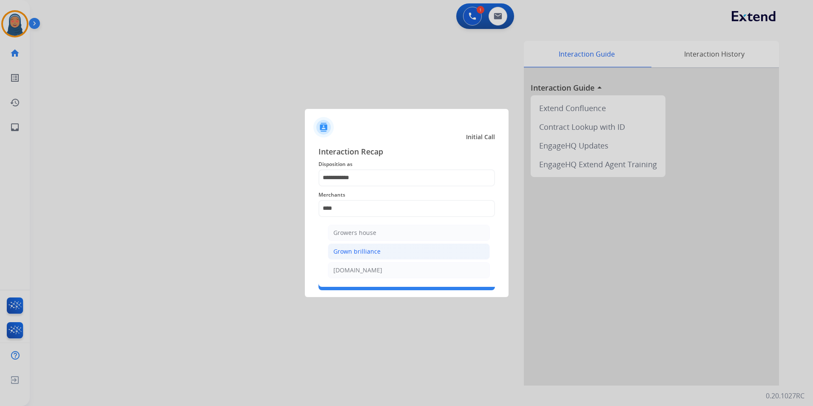
click at [347, 249] on div "Grown brilliance" at bounding box center [356, 251] width 47 height 9
type input "**********"
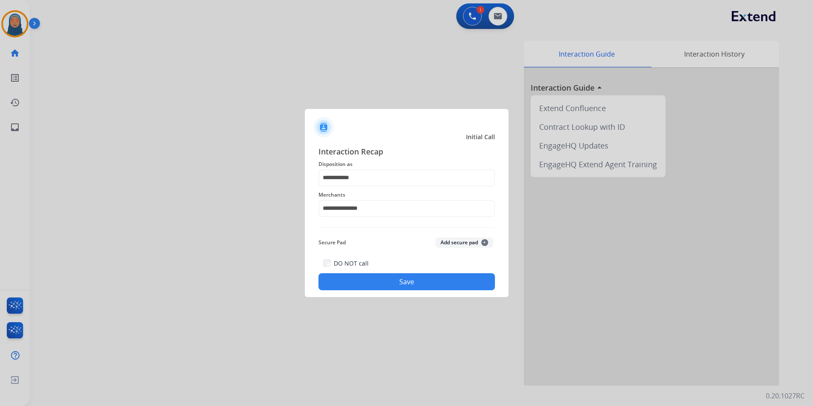
drag, startPoint x: 386, startPoint y: 282, endPoint x: 365, endPoint y: 286, distance: 22.0
click at [386, 282] on button "Save" at bounding box center [406, 281] width 176 height 17
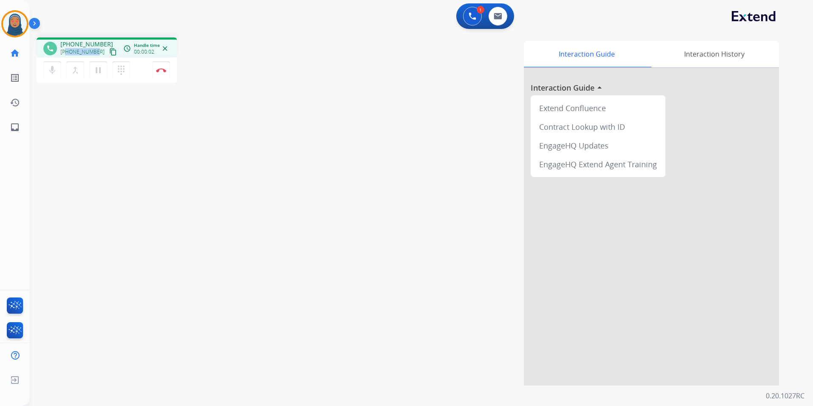
drag, startPoint x: 95, startPoint y: 51, endPoint x: 67, endPoint y: 53, distance: 28.1
click at [67, 53] on span "+16292010233" at bounding box center [82, 51] width 44 height 7
copy span "6292010233"
click at [162, 72] on button "Disconnect" at bounding box center [161, 70] width 18 height 18
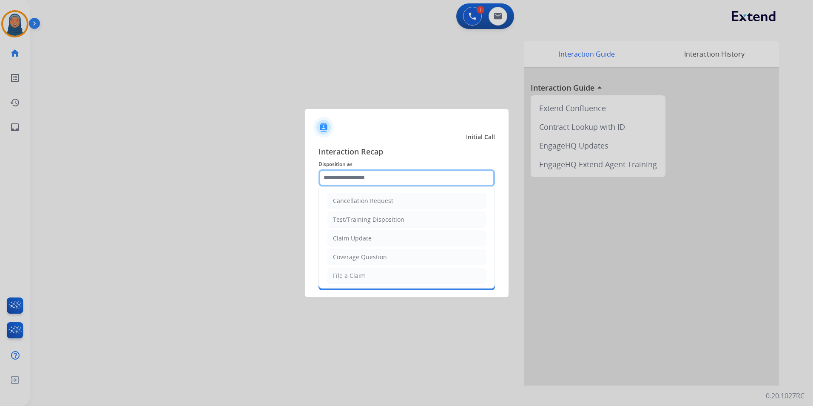
click at [363, 173] on input "text" at bounding box center [406, 177] width 176 height 17
drag, startPoint x: 367, startPoint y: 277, endPoint x: 368, endPoint y: 233, distance: 43.8
click at [367, 275] on li "File a Claim" at bounding box center [406, 275] width 159 height 16
type input "**********"
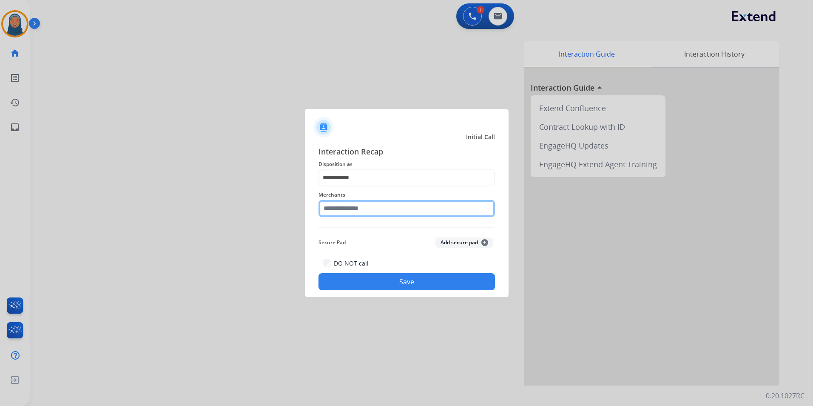
click at [371, 211] on input "text" at bounding box center [406, 208] width 176 height 17
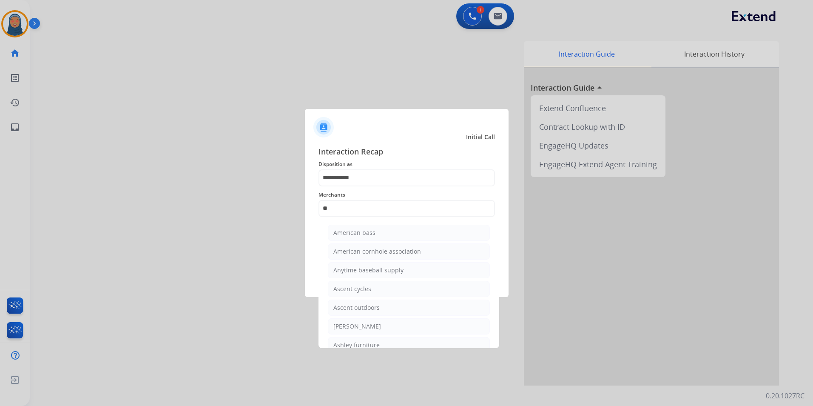
drag, startPoint x: 343, startPoint y: 343, endPoint x: 353, endPoint y: 336, distance: 12.4
click at [343, 342] on div "Ashley furniture" at bounding box center [356, 345] width 46 height 9
type input "**********"
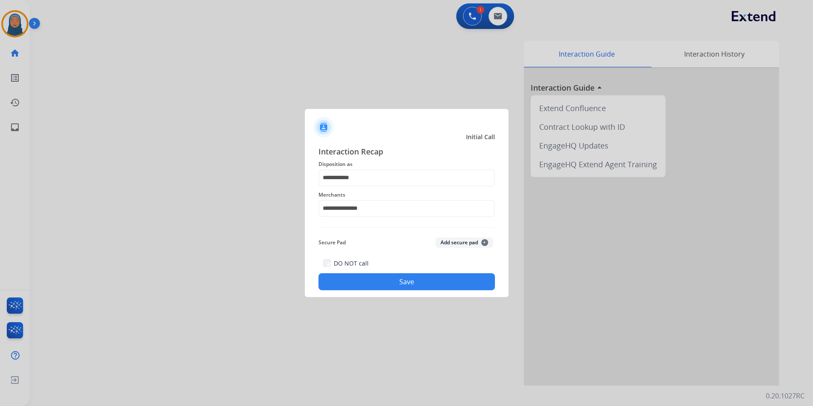
drag, startPoint x: 410, startPoint y: 286, endPoint x: 405, endPoint y: 289, distance: 5.7
click at [411, 286] on button "Save" at bounding box center [406, 281] width 176 height 17
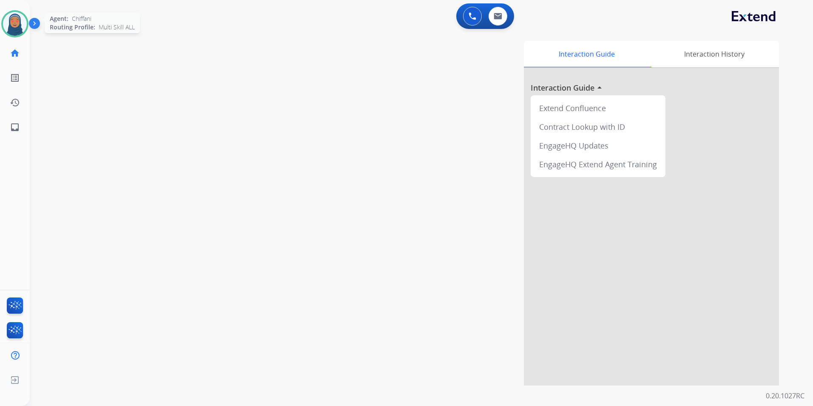
click at [23, 26] on img at bounding box center [15, 24] width 24 height 24
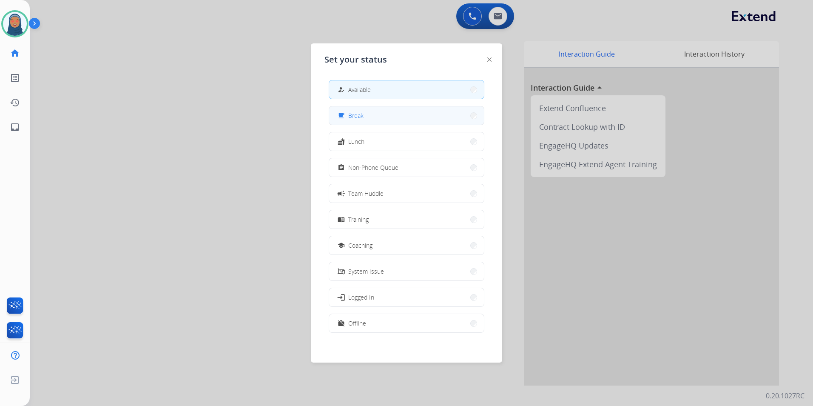
click at [397, 115] on button "free_breakfast Break" at bounding box center [406, 115] width 155 height 18
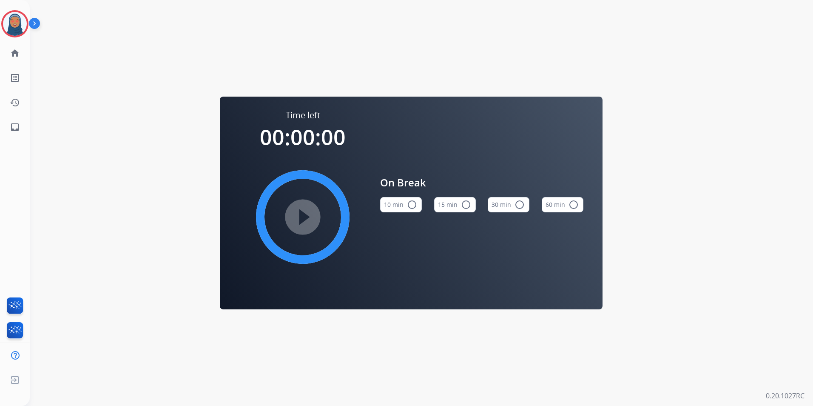
drag, startPoint x: 463, startPoint y: 204, endPoint x: 352, endPoint y: 215, distance: 112.0
click at [463, 204] on mat-icon "radio_button_unchecked" at bounding box center [466, 204] width 10 height 10
click at [308, 213] on mat-icon "play_circle_filled" at bounding box center [303, 217] width 10 height 10
drag, startPoint x: 16, startPoint y: 28, endPoint x: 26, endPoint y: 34, distance: 12.0
click at [16, 28] on img at bounding box center [15, 24] width 24 height 24
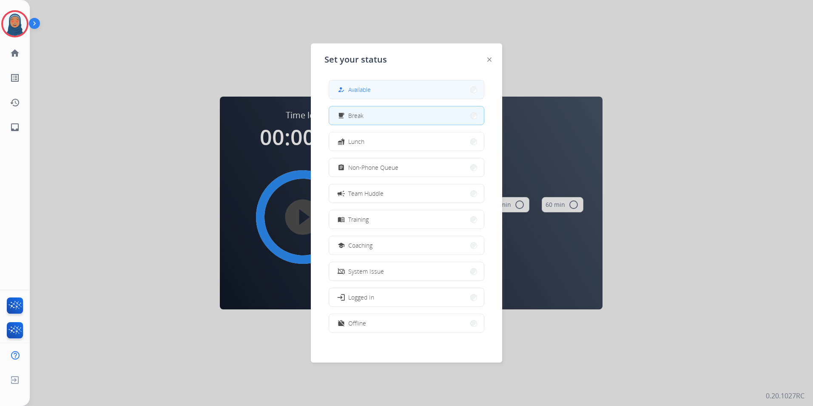
click at [398, 89] on button "how_to_reg Available" at bounding box center [406, 89] width 155 height 18
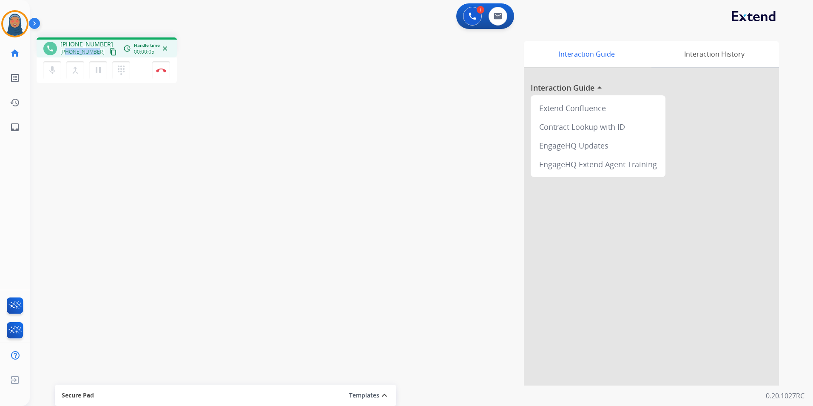
drag, startPoint x: 97, startPoint y: 52, endPoint x: 67, endPoint y: 54, distance: 29.8
click at [67, 54] on div "+13473977943 content_copy" at bounding box center [89, 52] width 58 height 10
copy span "3473977943"
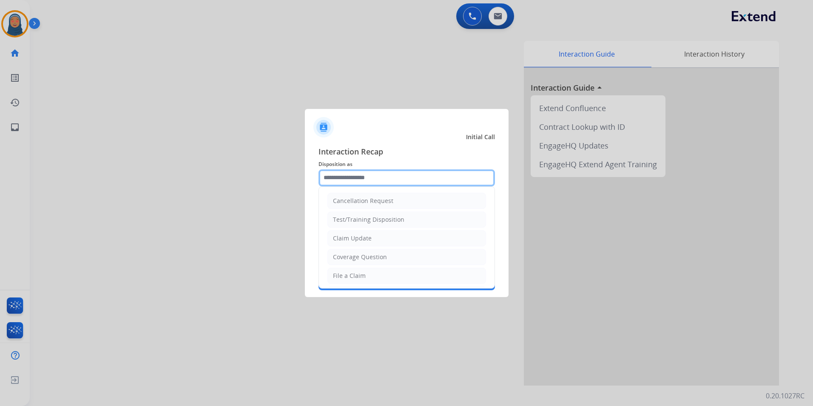
click at [387, 180] on input "text" at bounding box center [406, 177] width 176 height 17
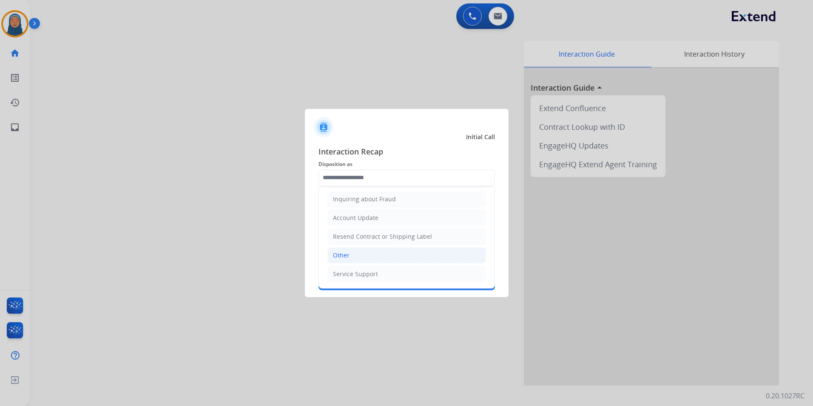
click at [353, 254] on li "Other" at bounding box center [406, 255] width 159 height 16
type input "*****"
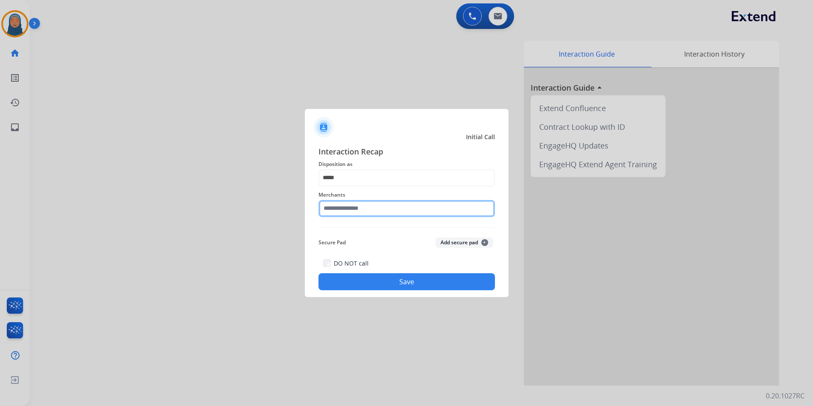
click at [373, 208] on input "text" at bounding box center [406, 208] width 176 height 17
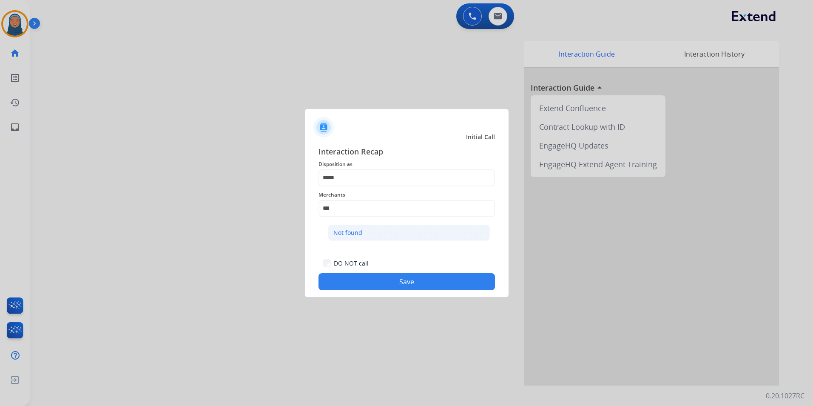
drag, startPoint x: 343, startPoint y: 237, endPoint x: 373, endPoint y: 293, distance: 63.5
click at [343, 237] on li "Not found" at bounding box center [409, 232] width 162 height 16
type input "*********"
click at [390, 278] on button "Save" at bounding box center [406, 281] width 176 height 17
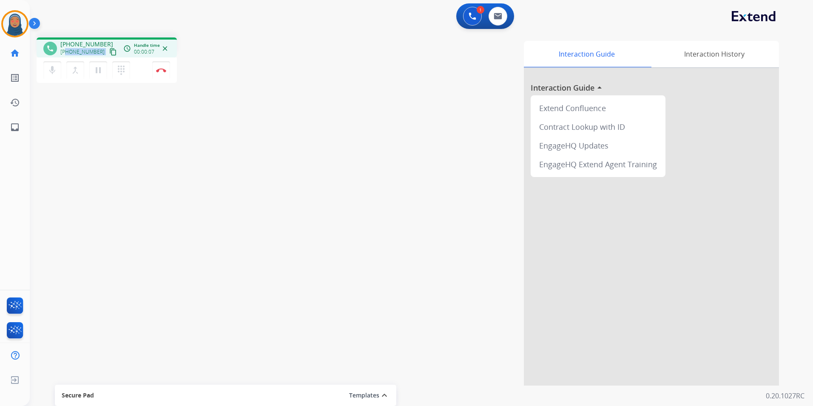
drag, startPoint x: 92, startPoint y: 54, endPoint x: 66, endPoint y: 55, distance: 25.5
click at [66, 55] on div "+16892522097 content_copy" at bounding box center [89, 52] width 58 height 10
copy div "6892522097 content_copy access_time Call metrics Queue 00:10 Hold 00:00 Talk 00…"
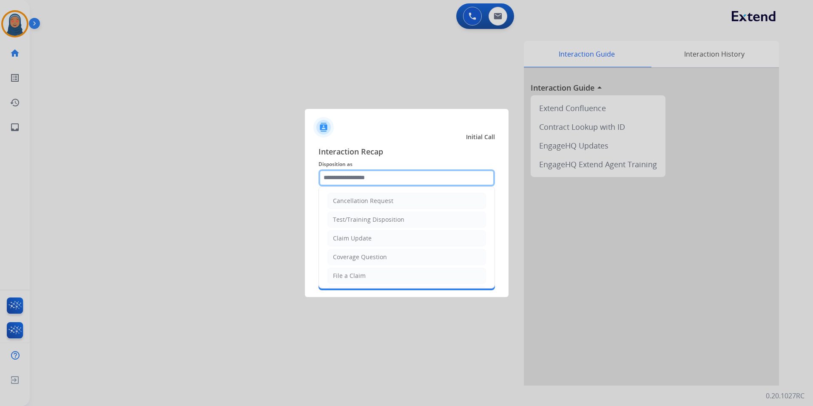
click at [441, 179] on input "text" at bounding box center [406, 177] width 176 height 17
click at [371, 236] on li "Claim Update" at bounding box center [406, 238] width 159 height 16
type input "**********"
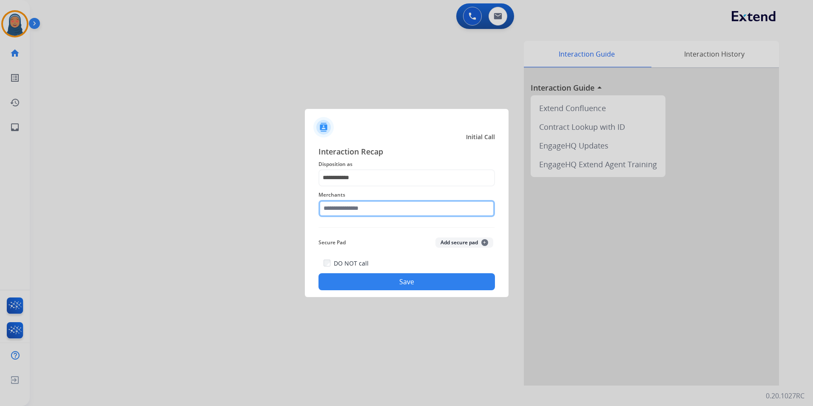
click at [365, 204] on input "text" at bounding box center [406, 208] width 176 height 17
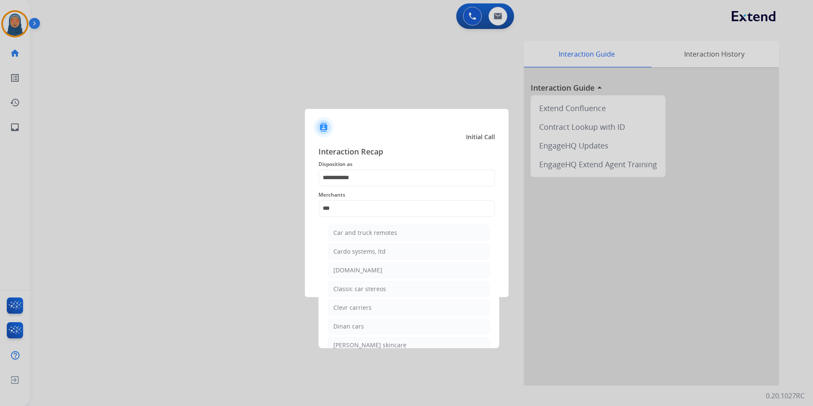
drag, startPoint x: 363, startPoint y: 268, endPoint x: 385, endPoint y: 270, distance: 22.6
click at [363, 268] on div "Carparts.com" at bounding box center [357, 270] width 49 height 9
type input "**********"
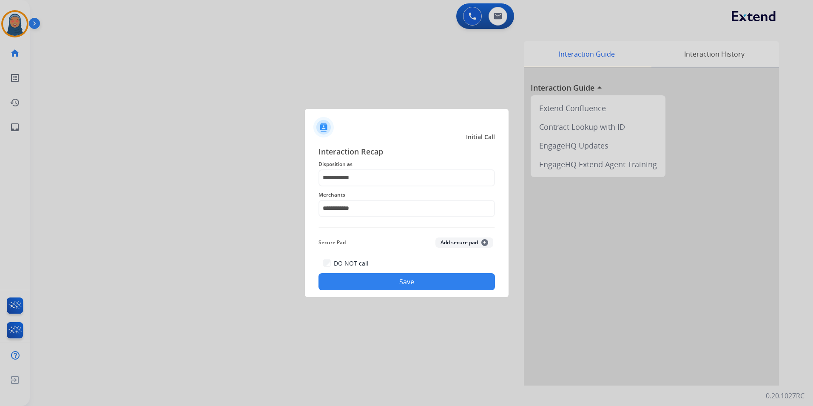
drag, startPoint x: 400, startPoint y: 270, endPoint x: 400, endPoint y: 280, distance: 10.2
click at [400, 280] on div "DO NOT call Save" at bounding box center [406, 274] width 176 height 32
drag, startPoint x: 400, startPoint y: 280, endPoint x: 407, endPoint y: 281, distance: 7.8
click at [400, 280] on button "Save" at bounding box center [406, 281] width 176 height 17
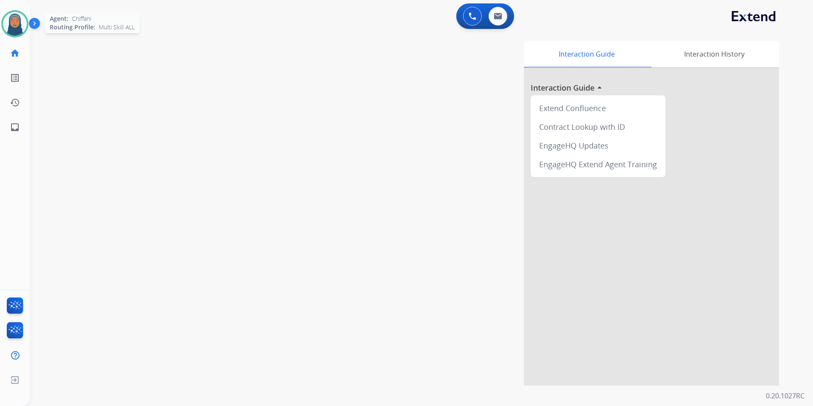
click at [12, 28] on img at bounding box center [15, 24] width 24 height 24
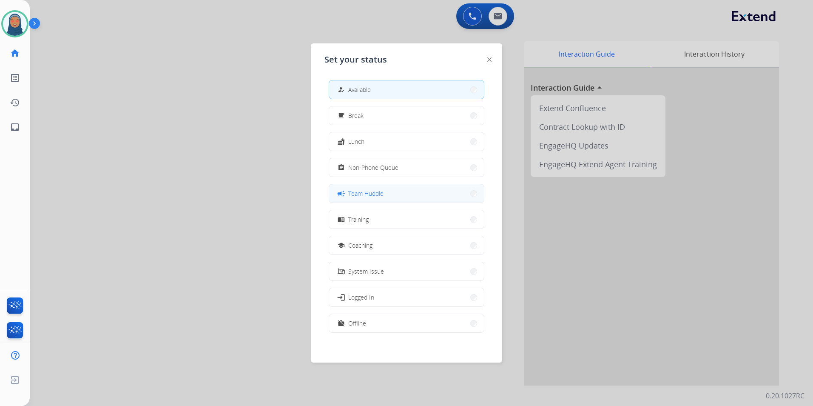
click at [396, 190] on button "campaign Team Huddle" at bounding box center [406, 193] width 155 height 18
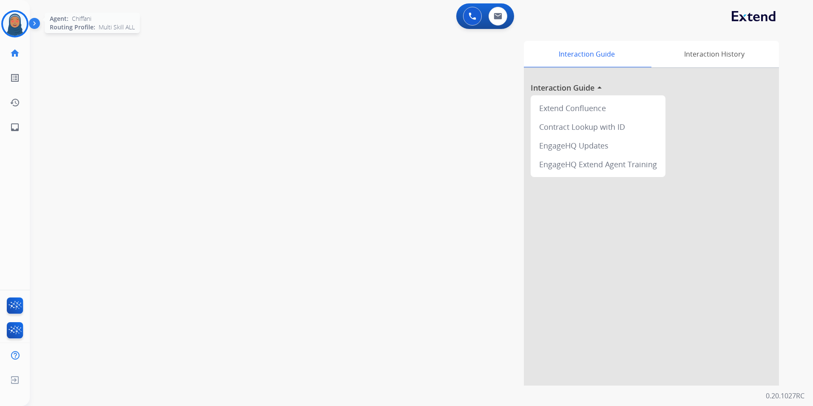
click at [16, 32] on img at bounding box center [15, 24] width 24 height 24
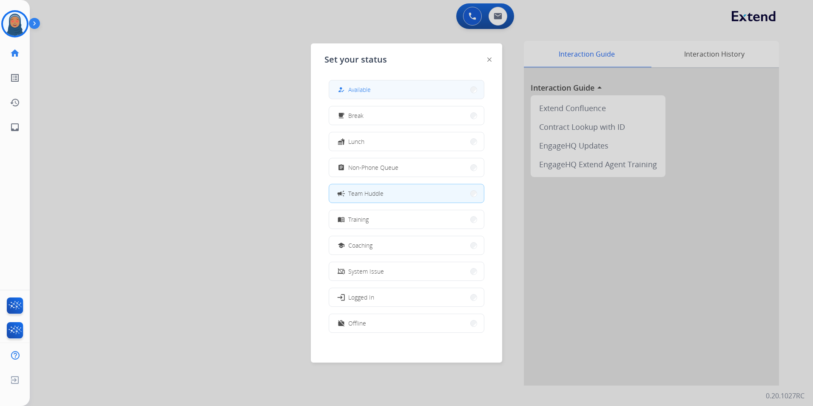
click at [352, 85] on div "how_to_reg Available" at bounding box center [353, 90] width 35 height 10
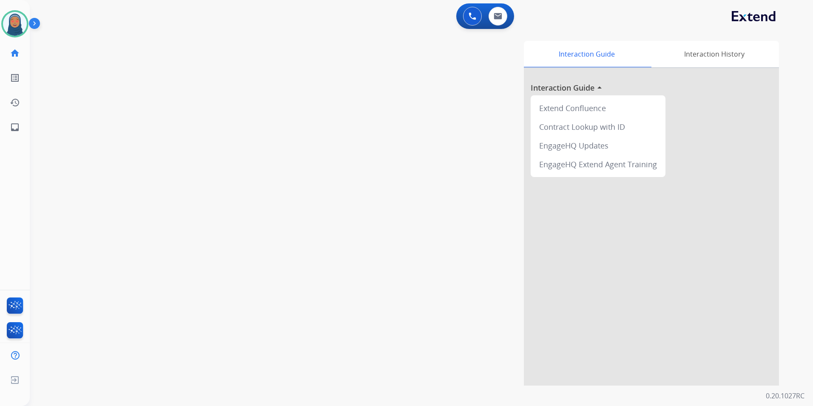
click at [0, 10] on html "Outbound call Quit Outbound call Quit Schedule interaction + Add to my list Cus…" at bounding box center [406, 203] width 813 height 406
click at [7, 19] on img at bounding box center [15, 24] width 24 height 24
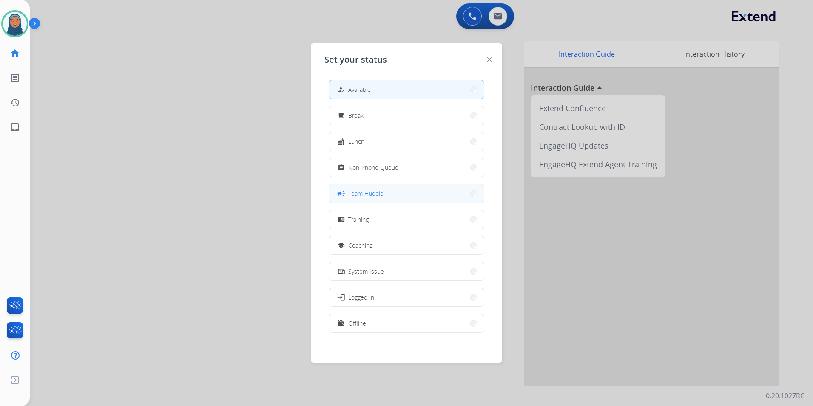
click at [380, 196] on span "Team Huddle" at bounding box center [365, 193] width 35 height 9
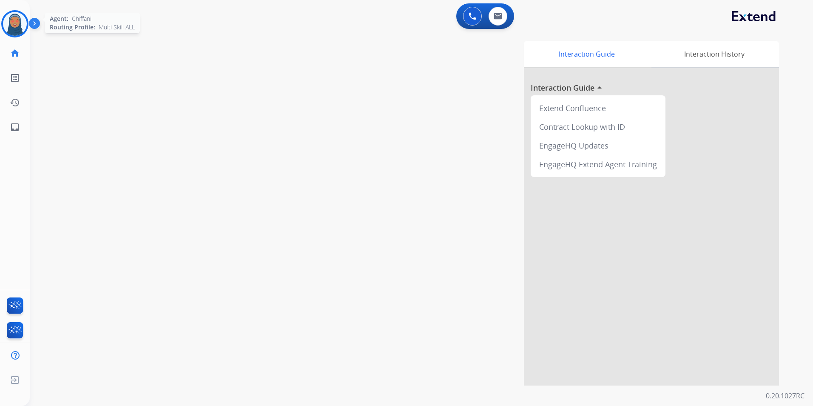
click at [15, 29] on img at bounding box center [15, 24] width 24 height 24
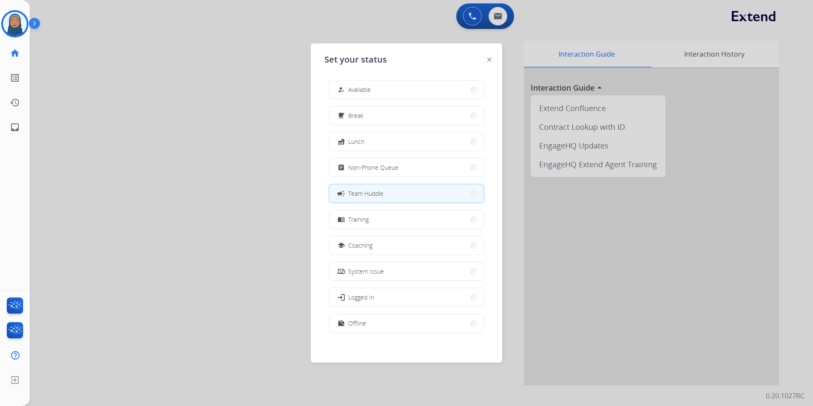
click at [388, 91] on button "how_to_reg Available" at bounding box center [406, 89] width 155 height 18
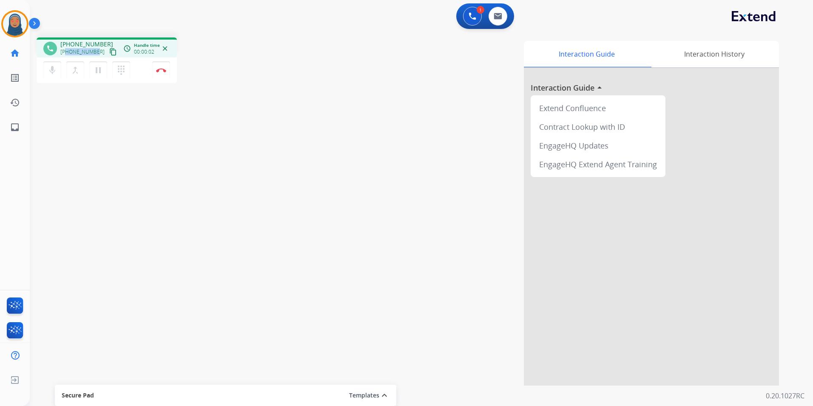
drag, startPoint x: 96, startPoint y: 51, endPoint x: 65, endPoint y: 55, distance: 30.8
click at [65, 55] on div "+16626887173 content_copy" at bounding box center [89, 52] width 58 height 10
copy span "6626887173"
click at [162, 74] on button "Disconnect" at bounding box center [161, 70] width 18 height 18
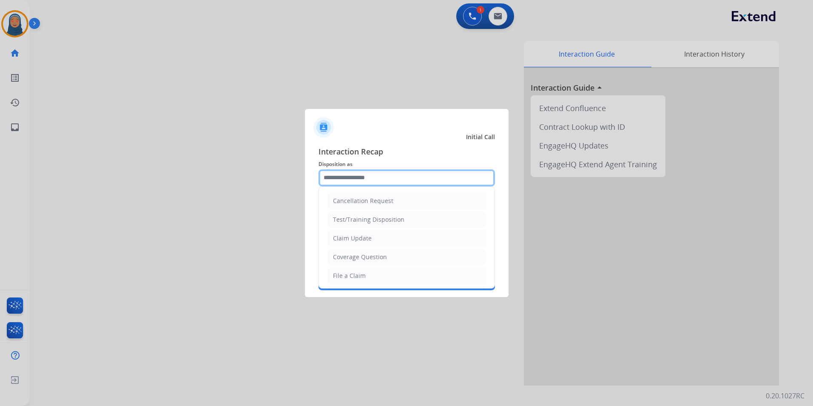
click at [332, 179] on input "text" at bounding box center [406, 177] width 176 height 17
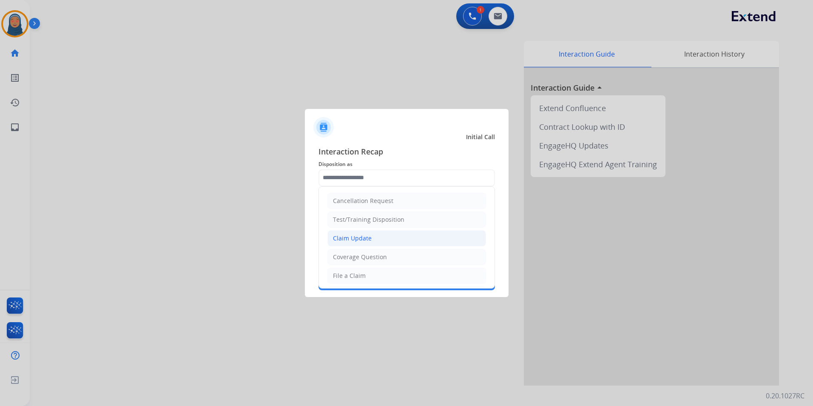
click at [357, 238] on li "Claim Update" at bounding box center [406, 238] width 159 height 16
type input "**********"
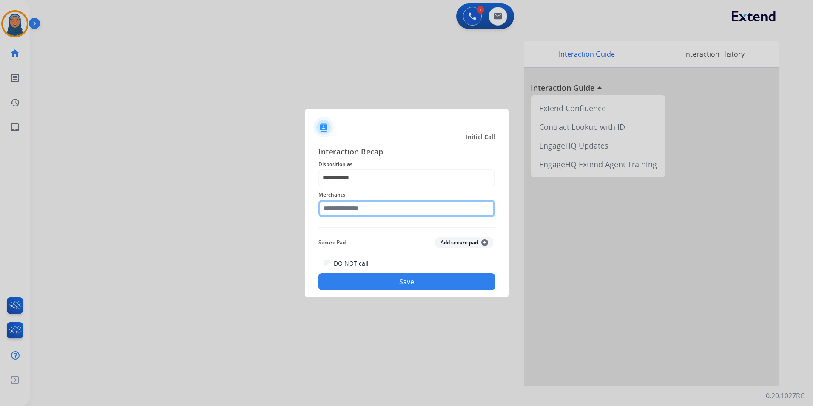
click at [361, 207] on input "text" at bounding box center [406, 208] width 176 height 17
type input "*"
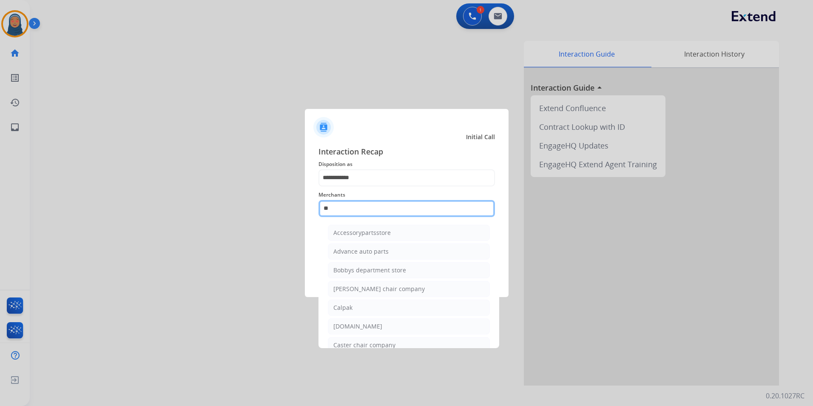
type input "*"
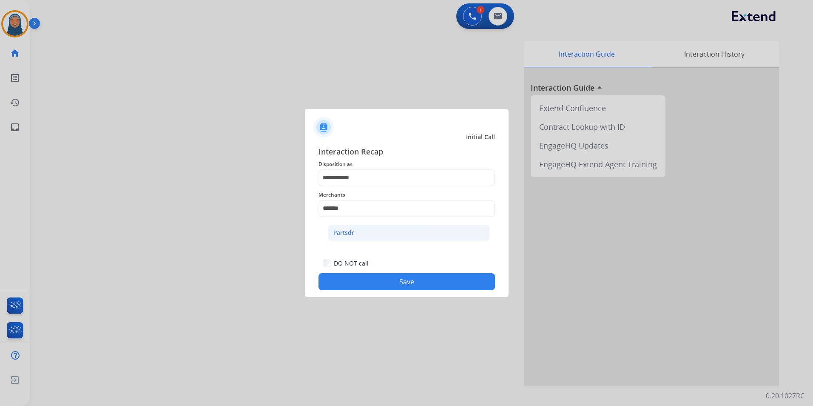
click at [354, 235] on li "Partsdr" at bounding box center [409, 232] width 162 height 16
type input "*******"
click at [397, 289] on button "Save" at bounding box center [406, 281] width 176 height 17
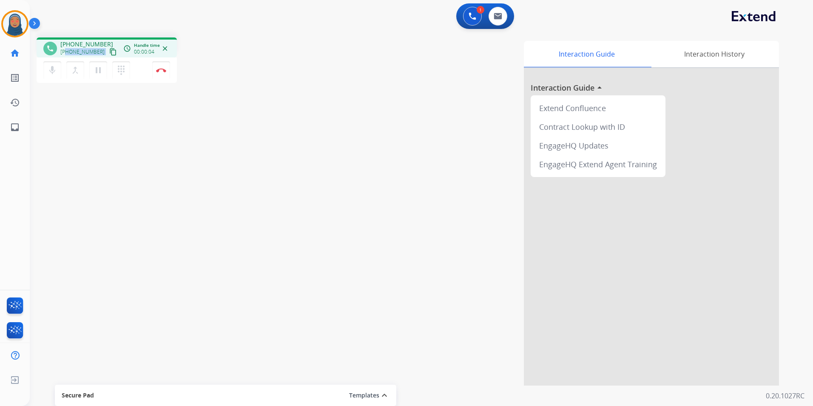
drag, startPoint x: 98, startPoint y: 54, endPoint x: 67, endPoint y: 54, distance: 30.6
click at [67, 54] on div "+17637670164 content_copy" at bounding box center [89, 52] width 58 height 10
copy div "7637670164 content_copy access_time Call metrics Queue 00:10 Hold 00:00 Talk 00…"
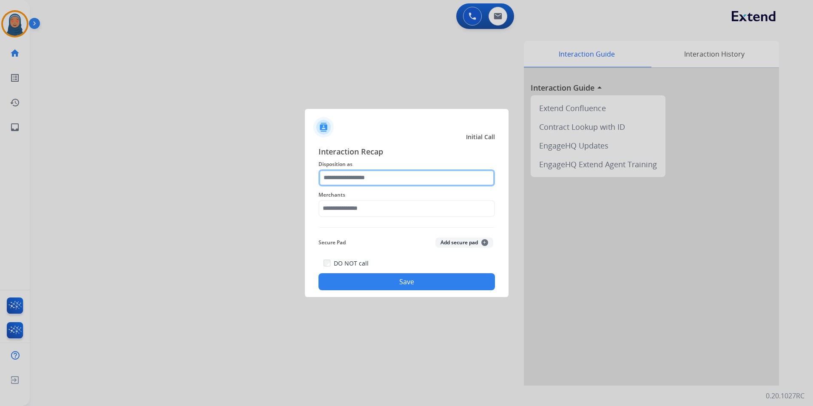
click at [393, 177] on input "text" at bounding box center [406, 177] width 176 height 17
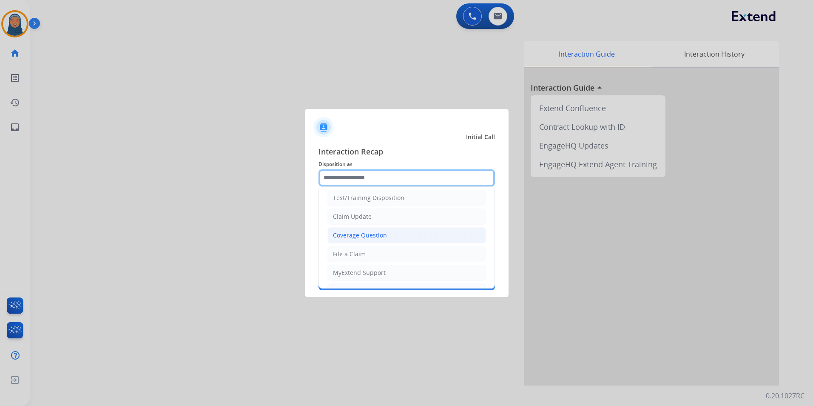
scroll to position [43, 0]
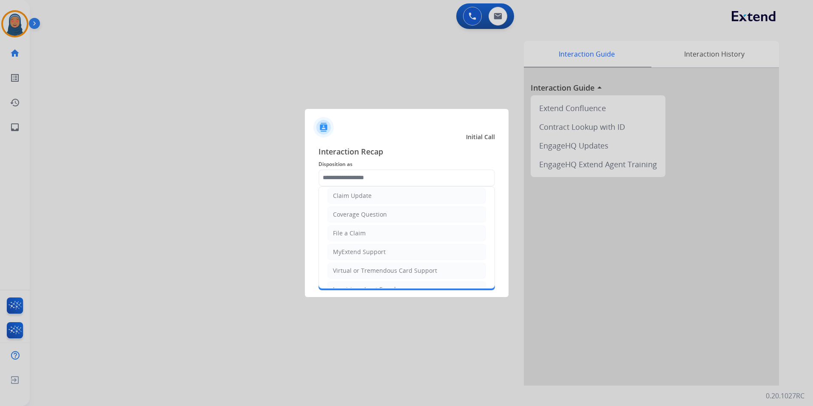
click at [366, 215] on div "Coverage Question" at bounding box center [360, 214] width 54 height 9
type input "**********"
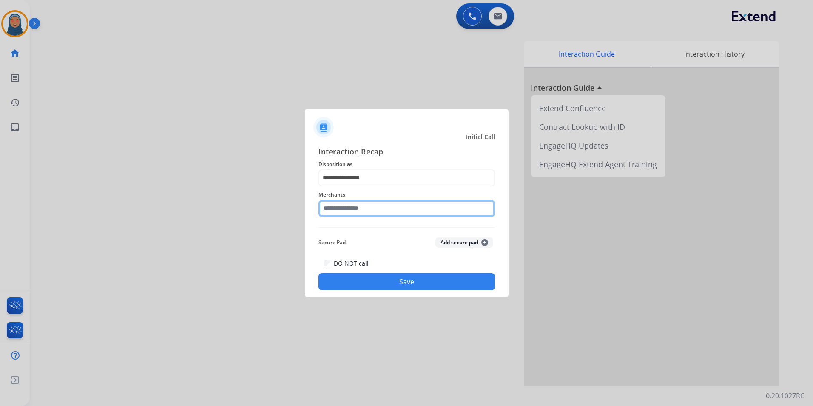
click at [379, 216] on input "text" at bounding box center [406, 208] width 176 height 17
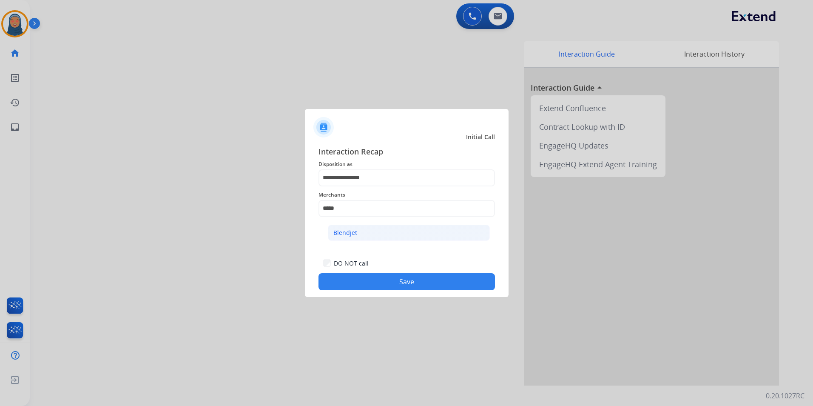
click at [352, 228] on div "Blendjet" at bounding box center [345, 232] width 24 height 9
type input "********"
click at [410, 287] on button "Save" at bounding box center [406, 281] width 176 height 17
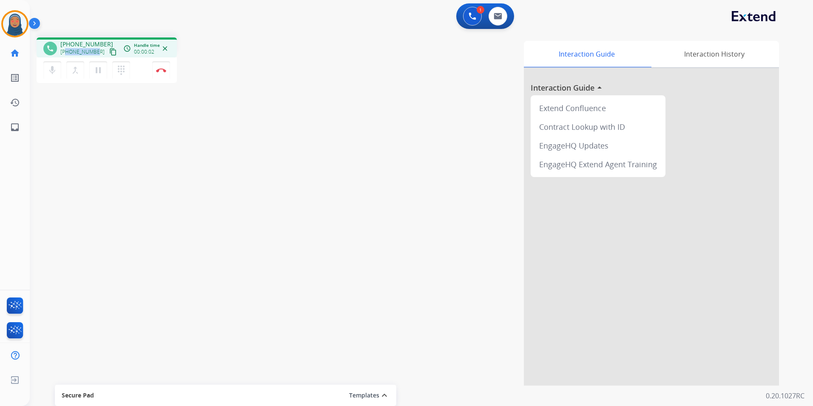
drag, startPoint x: 96, startPoint y: 51, endPoint x: 67, endPoint y: 53, distance: 29.4
click at [67, 53] on div "+19147550084 content_copy" at bounding box center [89, 52] width 58 height 10
copy span "9147550084"
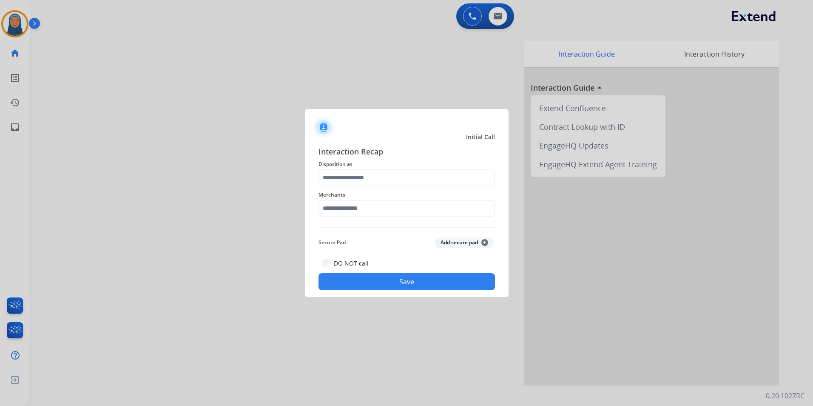
click at [165, 74] on div at bounding box center [406, 203] width 813 height 406
click at [378, 174] on input "text" at bounding box center [406, 177] width 176 height 17
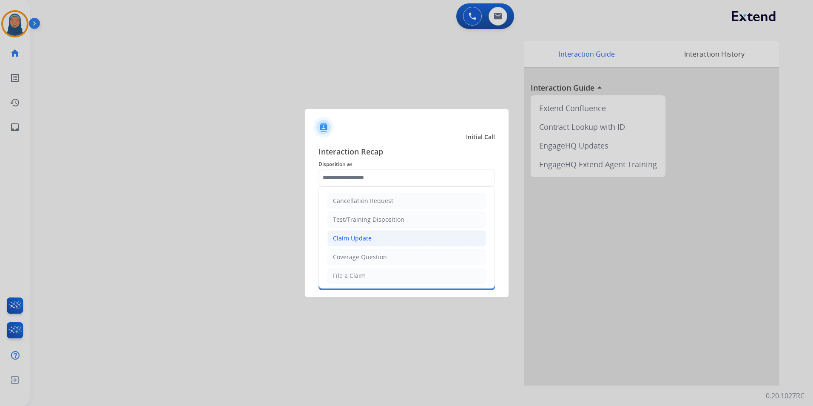
drag, startPoint x: 367, startPoint y: 236, endPoint x: 367, endPoint y: 213, distance: 23.8
click at [367, 235] on div "Claim Update" at bounding box center [352, 238] width 39 height 9
type input "**********"
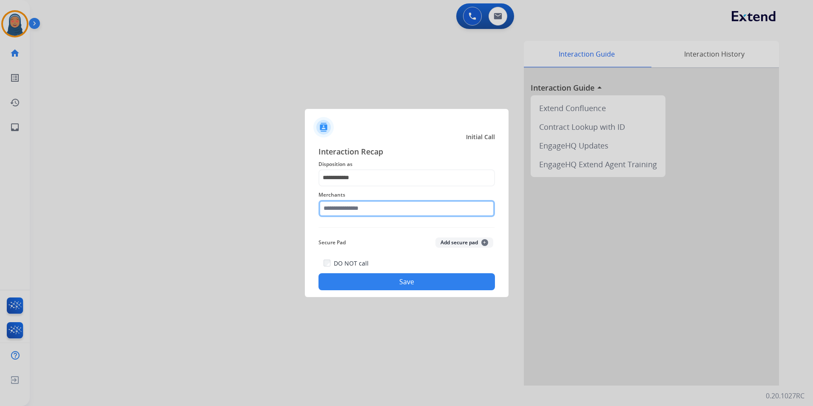
click at [367, 211] on input "text" at bounding box center [406, 208] width 176 height 17
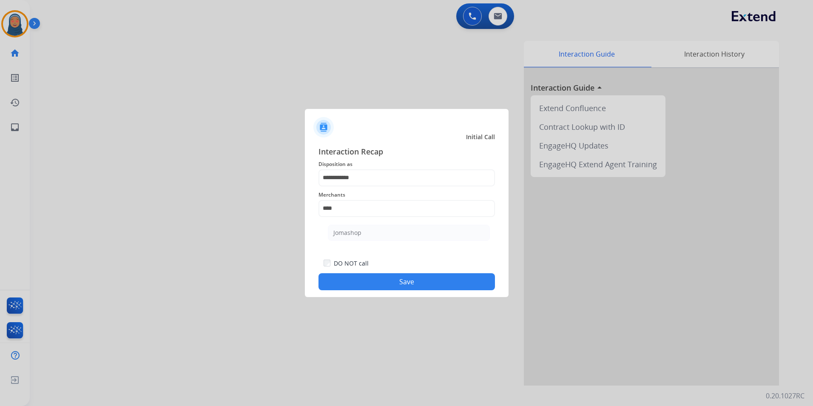
click at [384, 233] on li "Jomashop" at bounding box center [409, 232] width 162 height 16
type input "********"
click at [414, 287] on button "Save" at bounding box center [406, 281] width 176 height 17
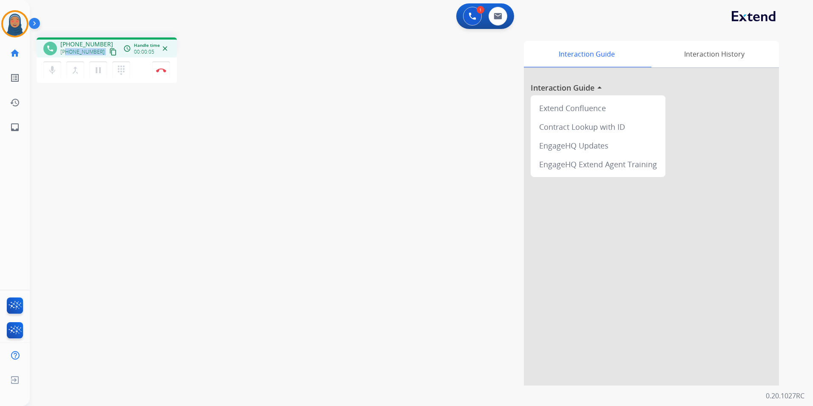
drag, startPoint x: 97, startPoint y: 54, endPoint x: 67, endPoint y: 54, distance: 30.6
click at [67, 54] on div "+18473459711 content_copy" at bounding box center [89, 52] width 58 height 10
click at [164, 73] on button "Disconnect" at bounding box center [161, 70] width 18 height 18
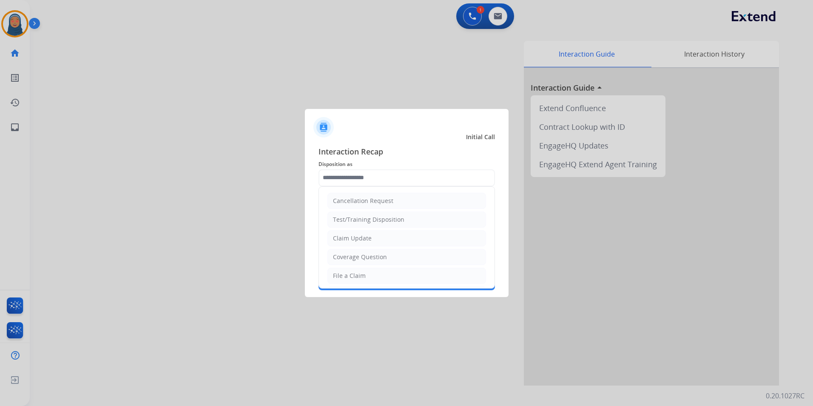
click at [409, 183] on input "text" at bounding box center [406, 177] width 176 height 17
click at [375, 240] on li "Claim Update" at bounding box center [406, 238] width 159 height 16
type input "**********"
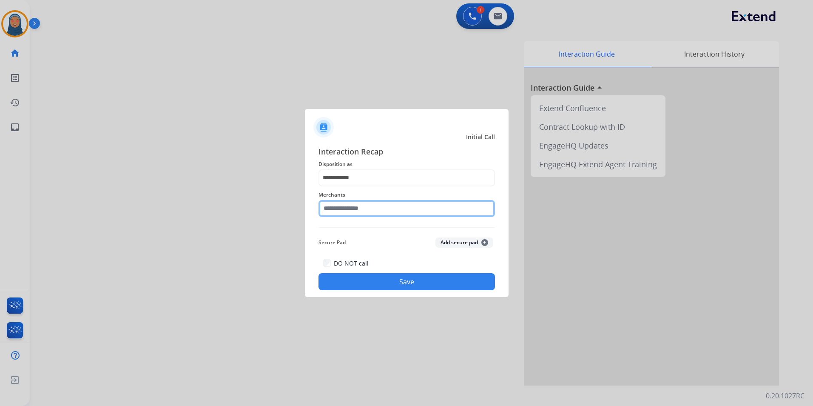
click at [373, 209] on input "text" at bounding box center [406, 208] width 176 height 17
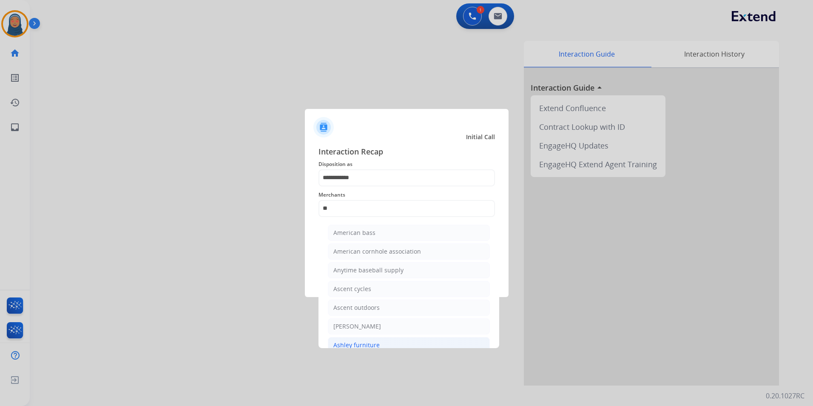
click at [360, 337] on li "Ashley furniture" at bounding box center [409, 345] width 162 height 16
type input "**********"
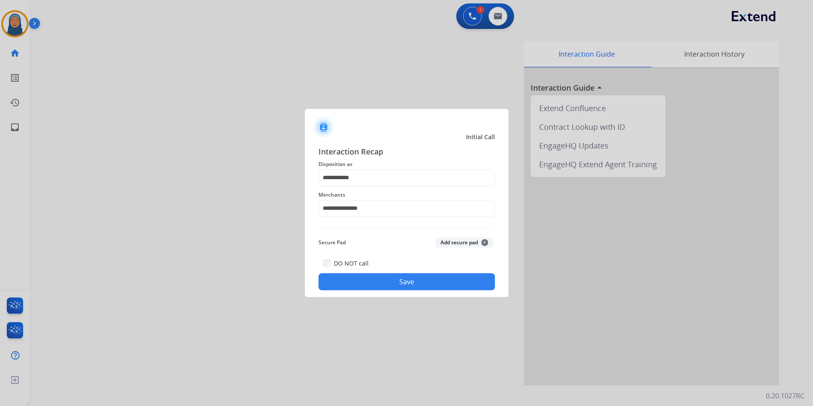
click at [395, 281] on button "Save" at bounding box center [406, 281] width 176 height 17
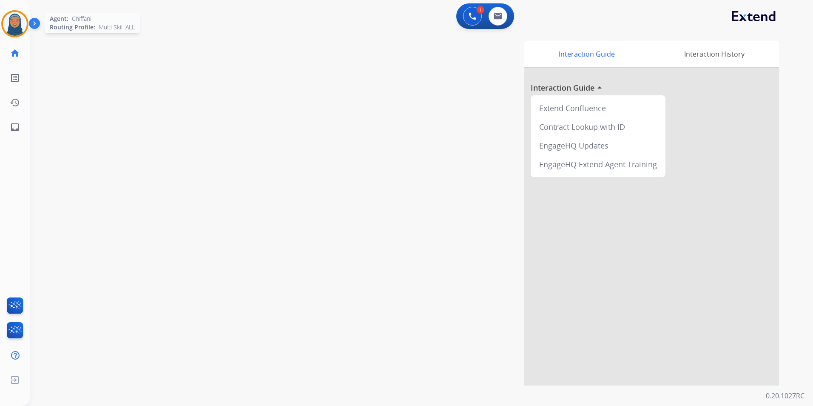
click at [13, 26] on img at bounding box center [15, 24] width 24 height 24
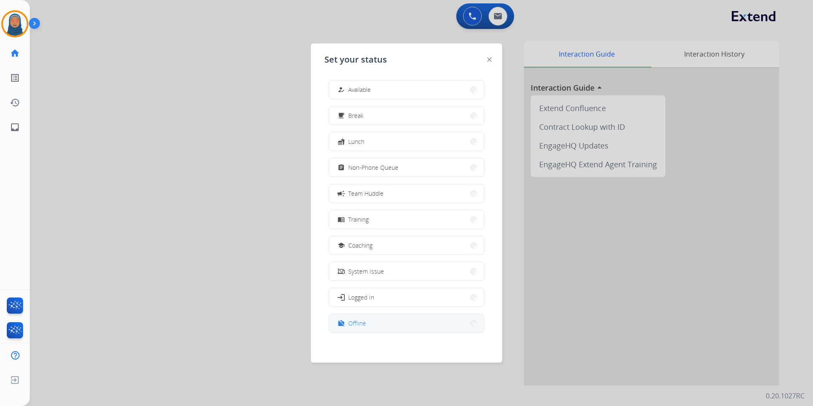
scroll to position [3, 0]
click at [384, 318] on button "work_off Offline" at bounding box center [406, 320] width 155 height 18
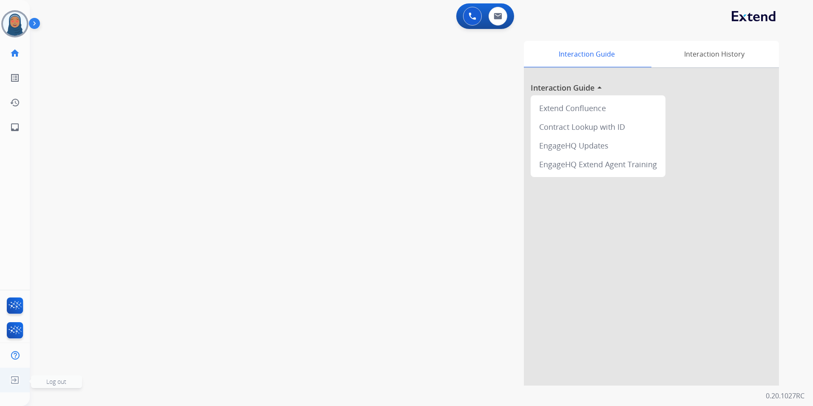
drag, startPoint x: 23, startPoint y: 380, endPoint x: 62, endPoint y: 387, distance: 40.0
click at [23, 380] on ul "Log out Log out" at bounding box center [15, 379] width 30 height 25
click at [62, 384] on span "Log out" at bounding box center [56, 381] width 51 height 13
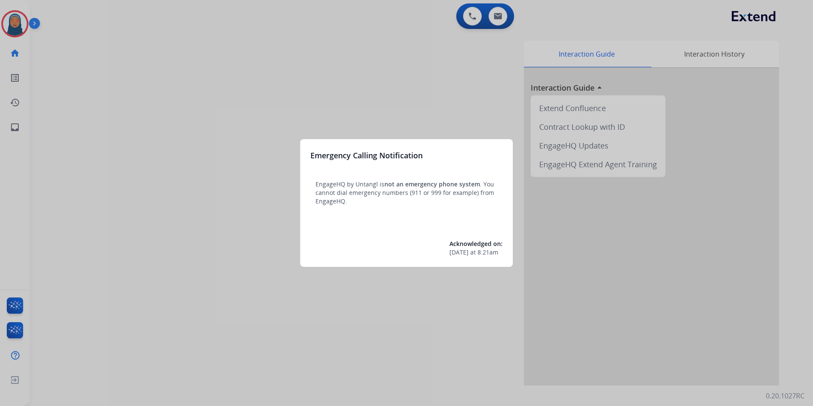
click at [12, 19] on div at bounding box center [406, 203] width 813 height 406
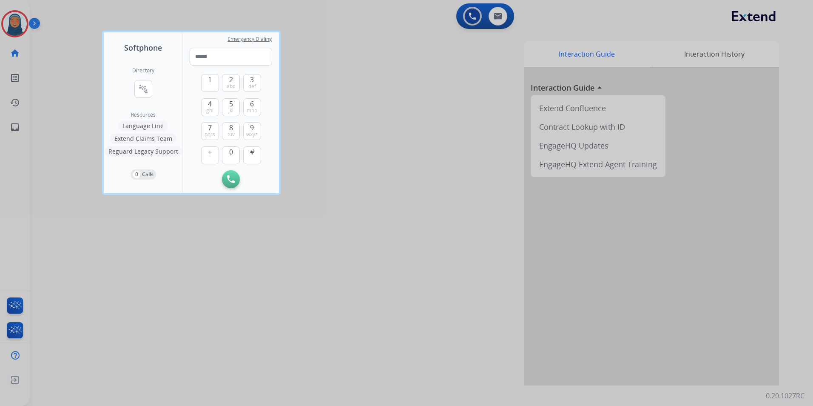
click at [20, 23] on div at bounding box center [406, 203] width 813 height 406
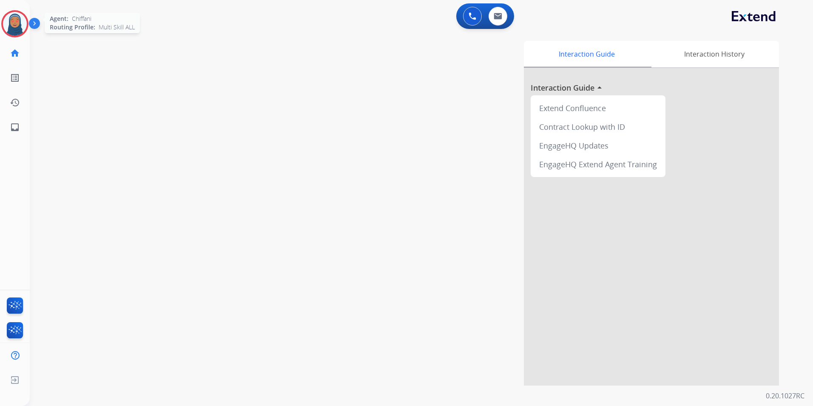
click at [3, 25] on img at bounding box center [15, 24] width 24 height 24
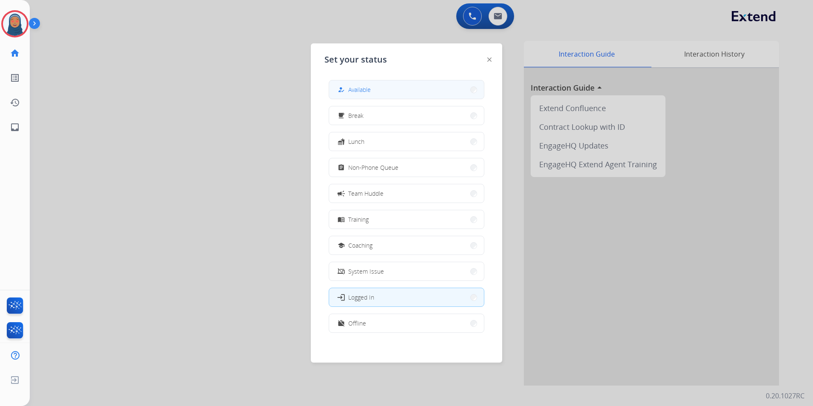
click at [383, 98] on div "how_to_reg Available" at bounding box center [407, 89] width 156 height 19
click at [180, 119] on div at bounding box center [406, 203] width 813 height 406
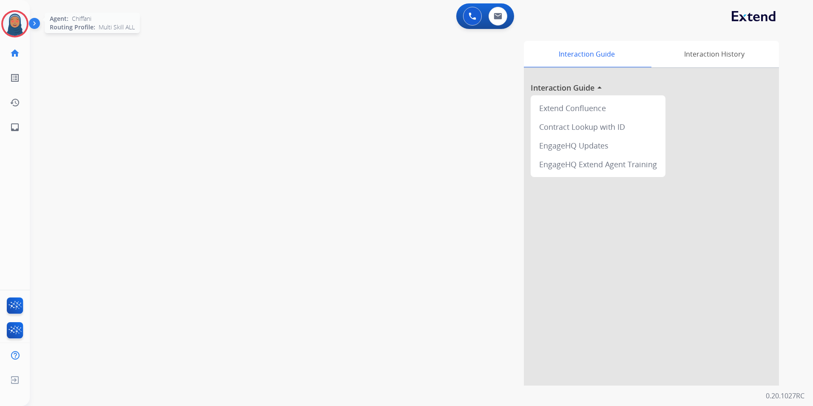
click at [18, 24] on img at bounding box center [15, 24] width 24 height 24
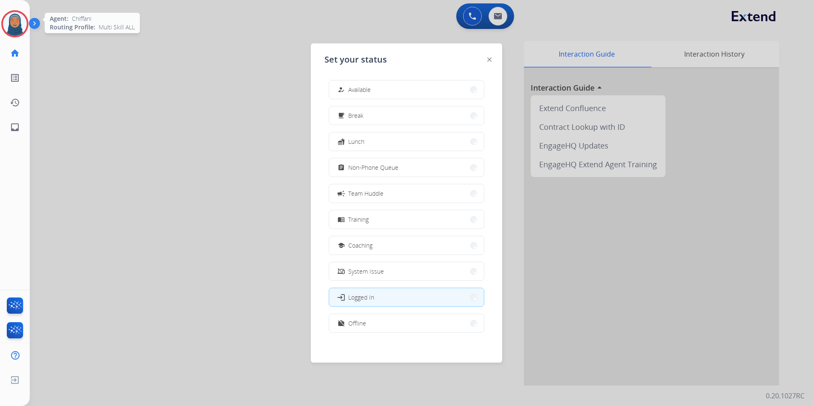
click at [18, 24] on img at bounding box center [15, 24] width 24 height 24
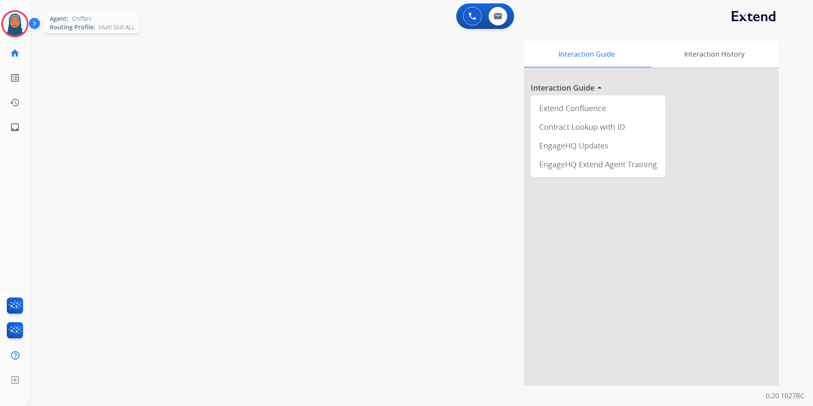
click at [18, 24] on img at bounding box center [15, 24] width 24 height 24
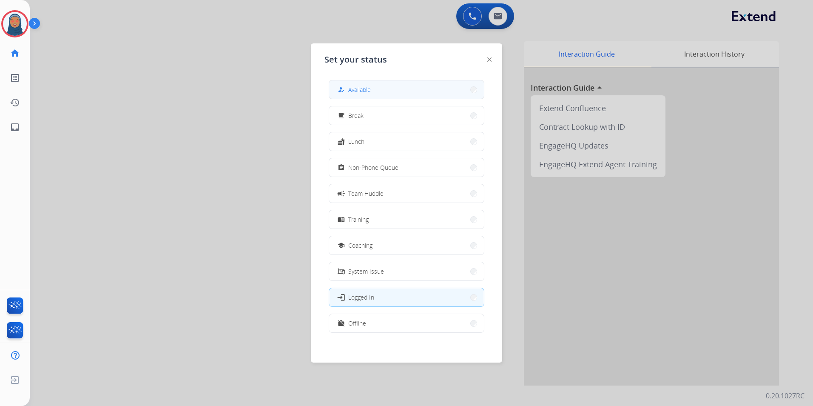
click at [403, 91] on button "how_to_reg Available" at bounding box center [406, 89] width 155 height 18
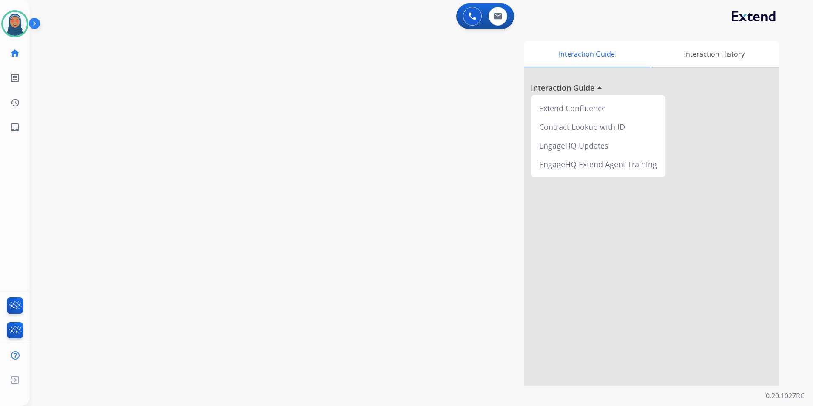
click at [195, 119] on div "swap_horiz Break voice bridge close_fullscreen Connect 3-Way Call merge_type Se…" at bounding box center [411, 208] width 763 height 355
click at [23, 25] on img at bounding box center [15, 24] width 24 height 24
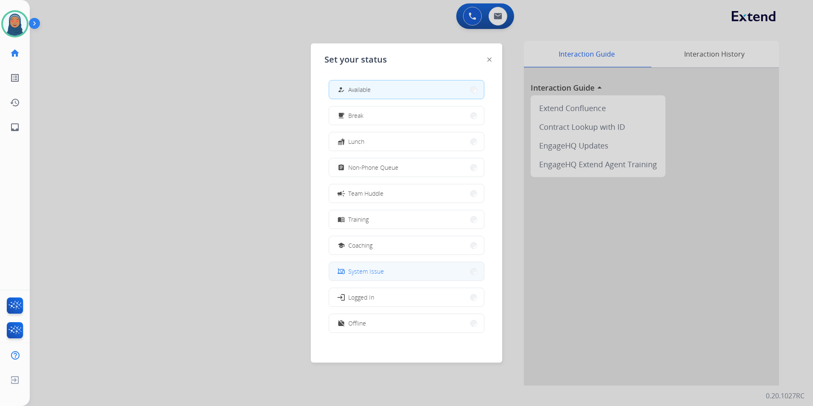
scroll to position [3, 0]
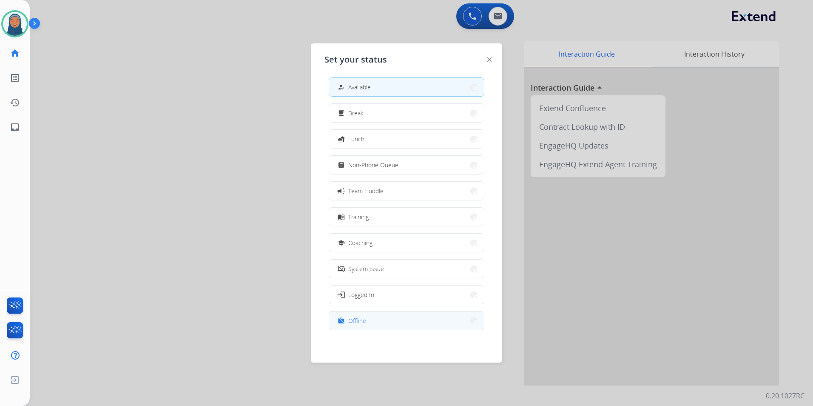
click at [378, 321] on button "work_off Offline" at bounding box center [406, 320] width 155 height 18
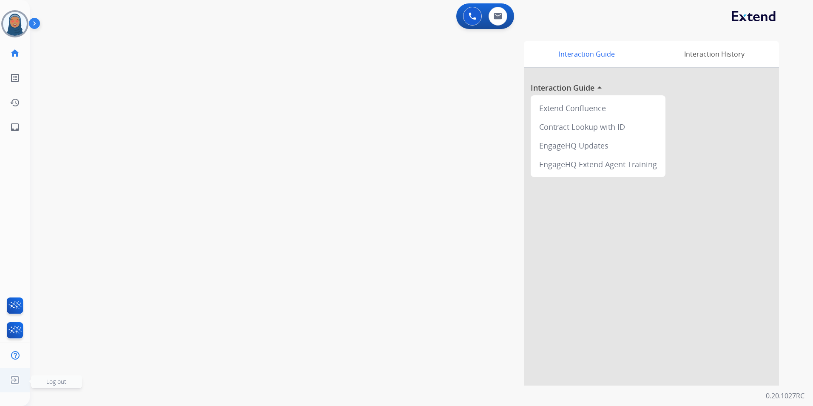
click at [47, 378] on span "Log out" at bounding box center [56, 381] width 20 height 8
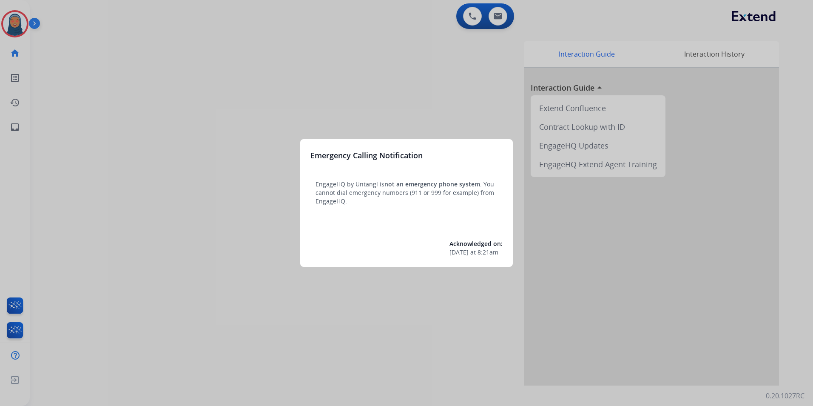
click at [11, 24] on div at bounding box center [406, 203] width 813 height 406
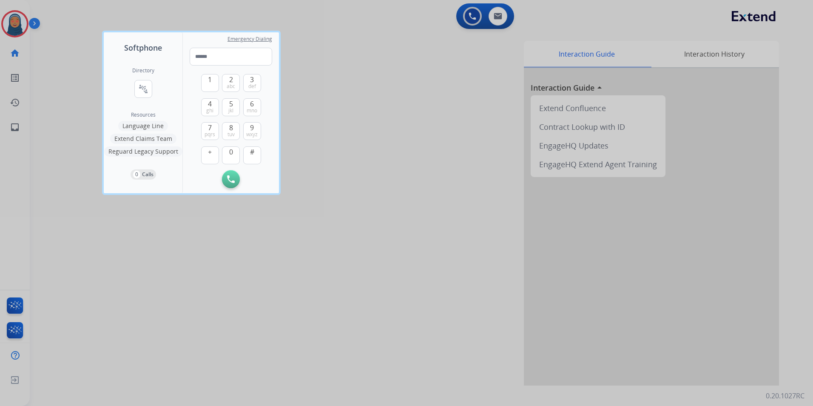
click at [11, 24] on div at bounding box center [406, 203] width 813 height 406
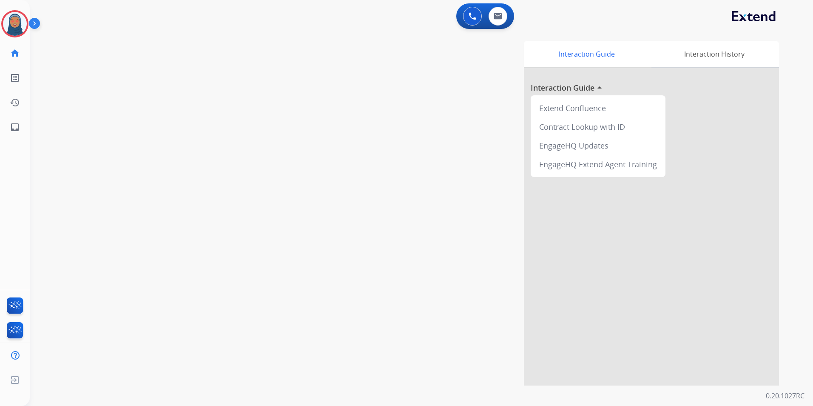
click at [11, 24] on img at bounding box center [15, 24] width 24 height 24
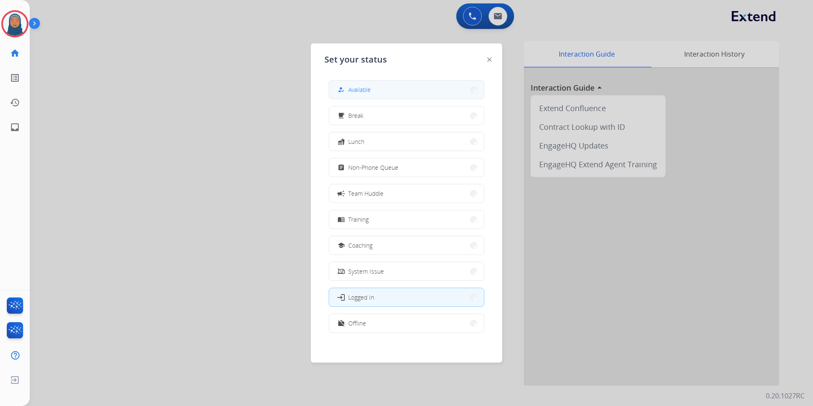
click at [389, 88] on button "how_to_reg Available" at bounding box center [406, 89] width 155 height 18
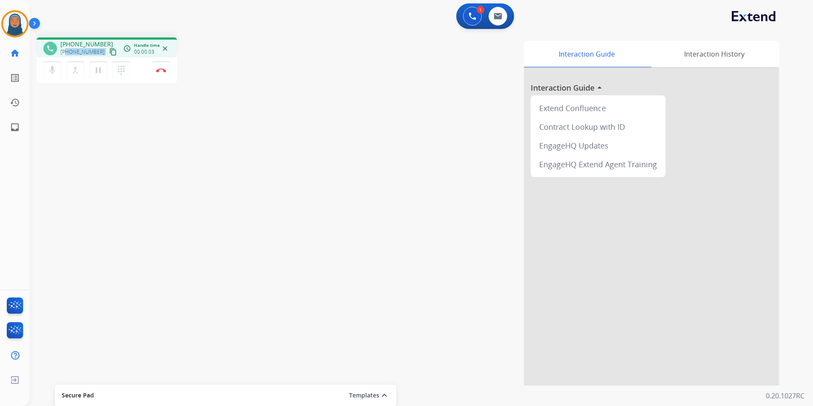
drag, startPoint x: 97, startPoint y: 50, endPoint x: 66, endPoint y: 53, distance: 30.7
click at [66, 53] on div "[PHONE_NUMBER] content_copy" at bounding box center [89, 52] width 58 height 10
copy div "8656940039 content_copy access_time Call metrics Queue 00:10 Hold 00:00 Talk 00…"
click at [162, 68] on button "Disconnect" at bounding box center [161, 70] width 18 height 18
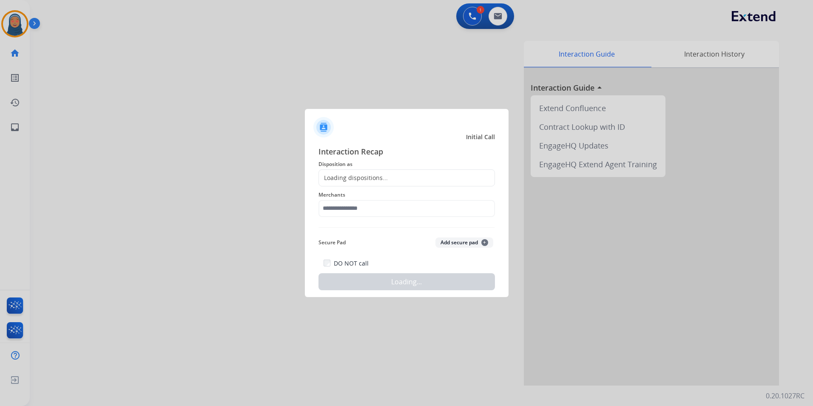
click at [378, 171] on div "Loading dispositions..." at bounding box center [406, 177] width 176 height 17
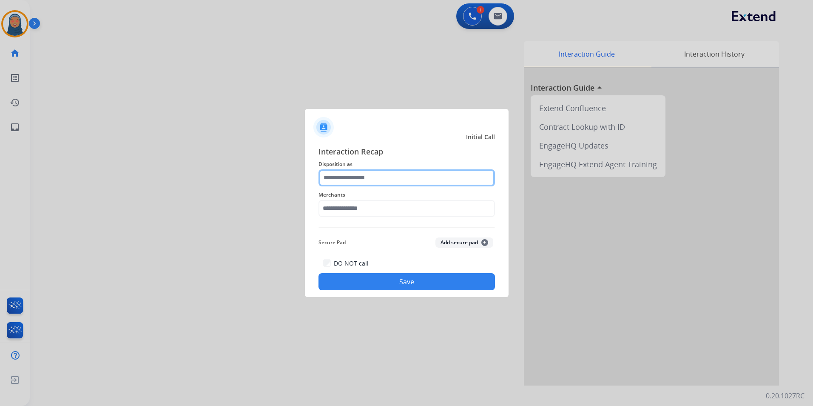
click at [377, 179] on input "text" at bounding box center [406, 177] width 176 height 17
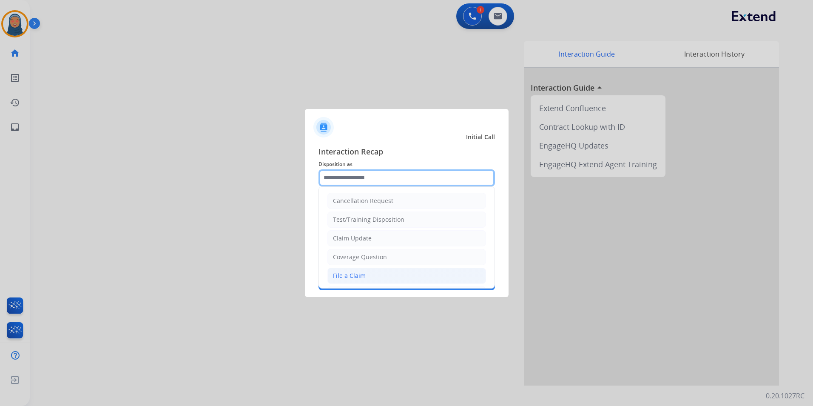
scroll to position [43, 0]
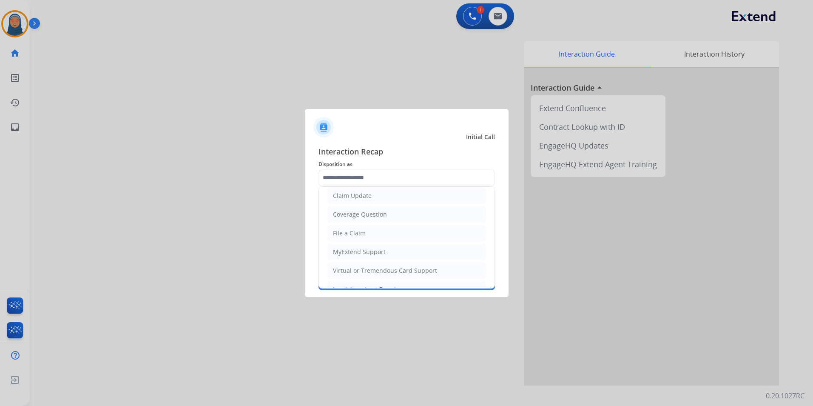
drag, startPoint x: 349, startPoint y: 234, endPoint x: 354, endPoint y: 212, distance: 22.2
click at [349, 233] on div "File a Claim" at bounding box center [349, 233] width 33 height 9
type input "**********"
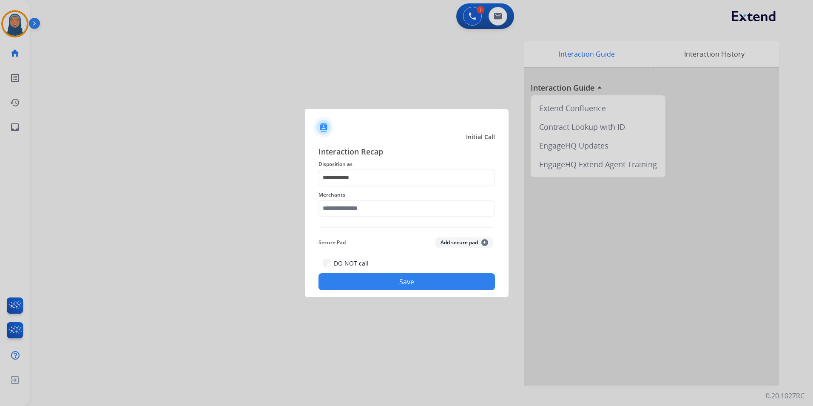
click at [366, 199] on span "Merchants" at bounding box center [406, 195] width 176 height 10
click at [367, 209] on input "text" at bounding box center [406, 208] width 176 height 17
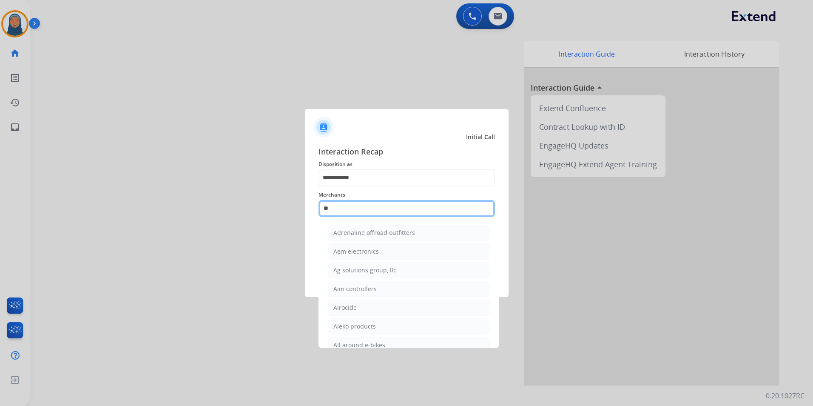
type input "*"
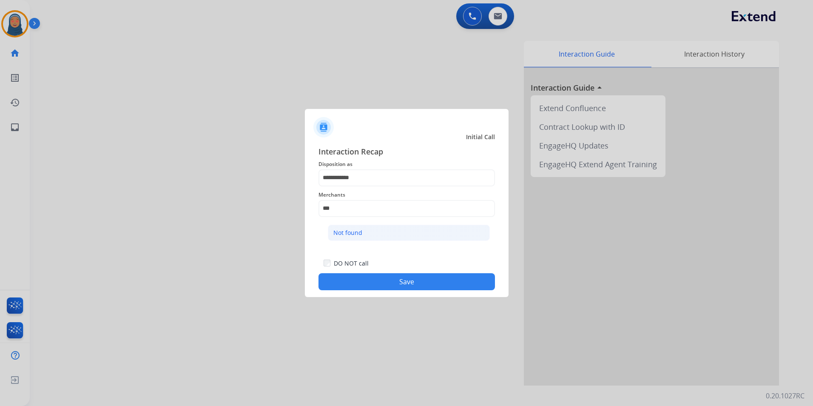
click at [341, 235] on div "Not found" at bounding box center [347, 232] width 29 height 9
type input "*********"
click at [423, 287] on button "Save" at bounding box center [406, 281] width 176 height 17
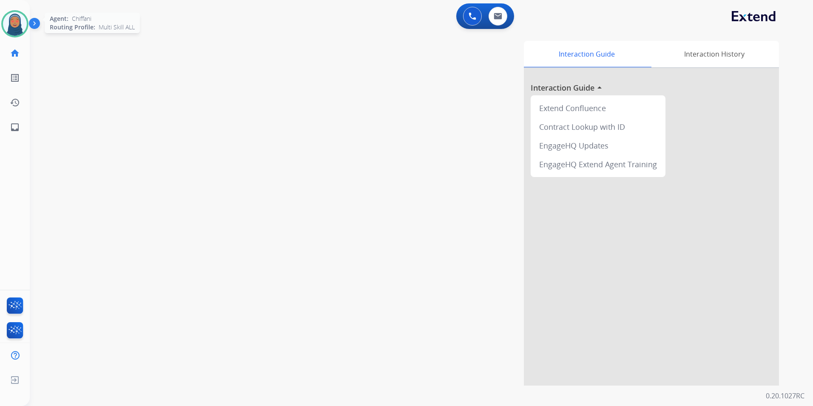
click at [21, 23] on img at bounding box center [15, 24] width 24 height 24
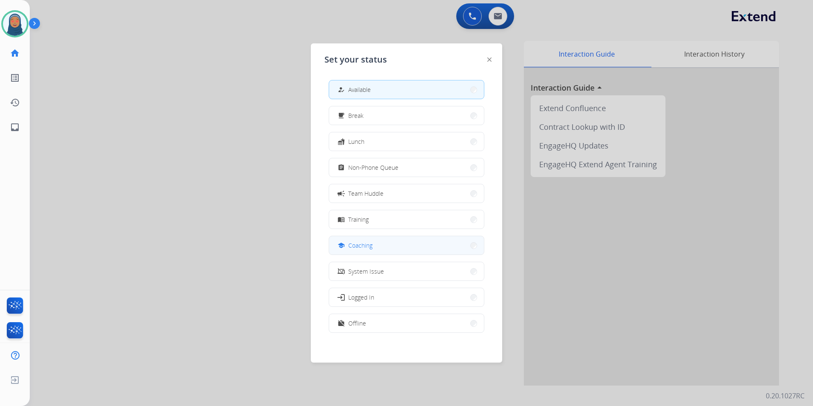
scroll to position [3, 0]
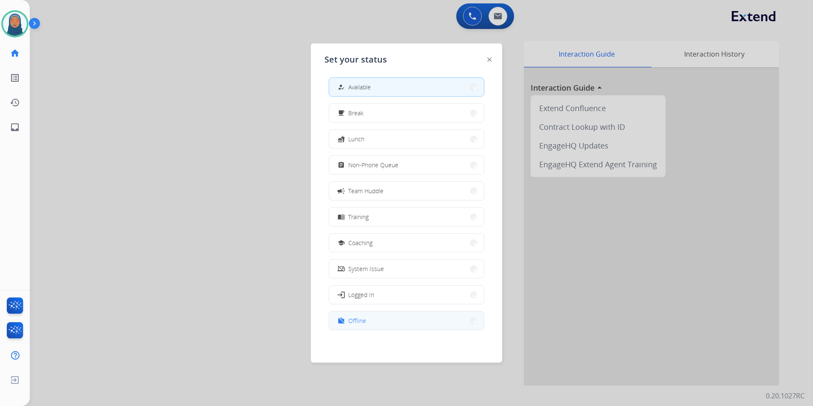
click at [371, 323] on button "work_off Offline" at bounding box center [406, 320] width 155 height 18
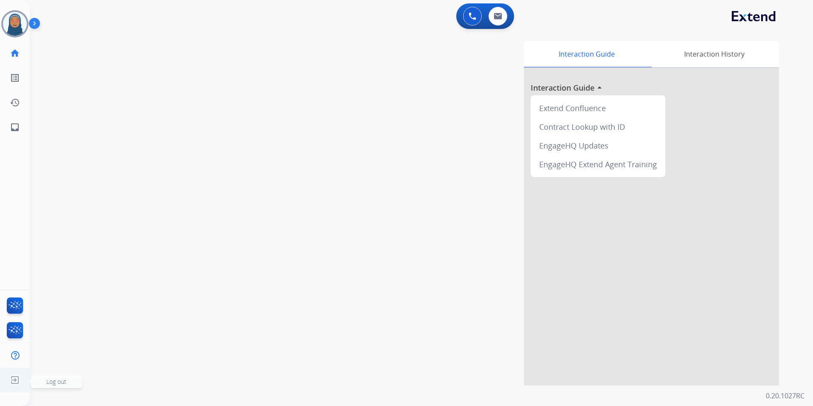
drag, startPoint x: 15, startPoint y: 380, endPoint x: 56, endPoint y: 381, distance: 40.4
click at [16, 380] on img at bounding box center [14, 380] width 15 height 16
click at [53, 380] on span "Log out" at bounding box center [56, 381] width 20 height 8
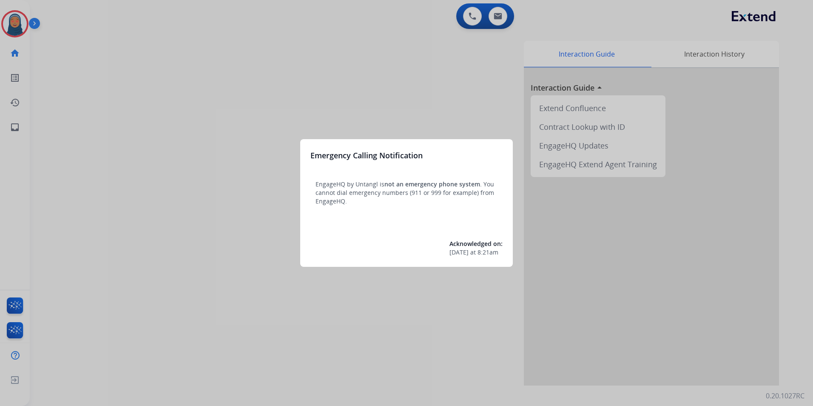
click at [13, 27] on div at bounding box center [406, 203] width 813 height 406
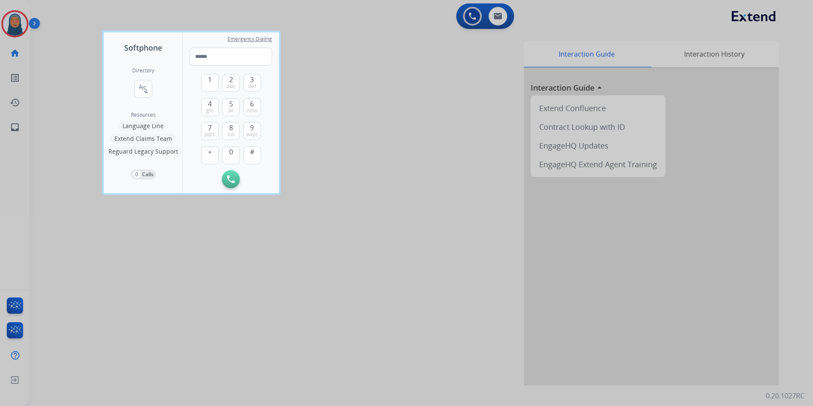
click at [13, 26] on div at bounding box center [406, 203] width 813 height 406
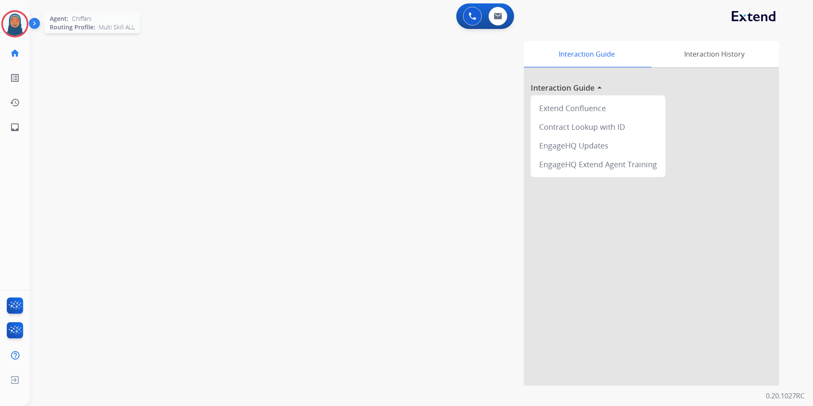
click at [13, 25] on img at bounding box center [15, 24] width 24 height 24
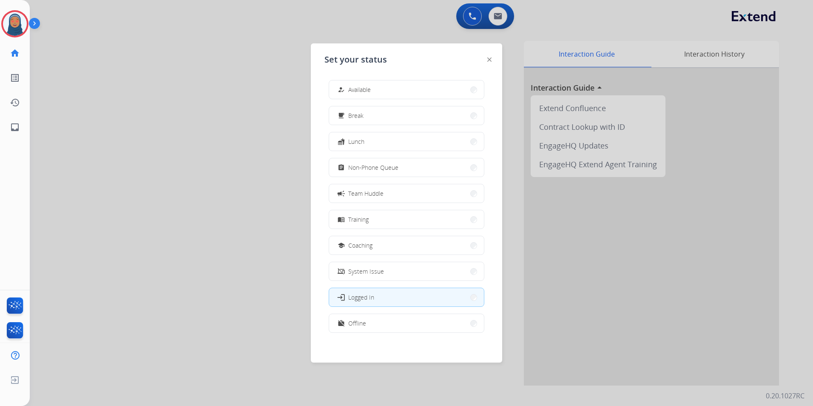
drag, startPoint x: 396, startPoint y: 94, endPoint x: 399, endPoint y: 90, distance: 4.8
click at [398, 92] on button "how_to_reg Available" at bounding box center [406, 89] width 155 height 18
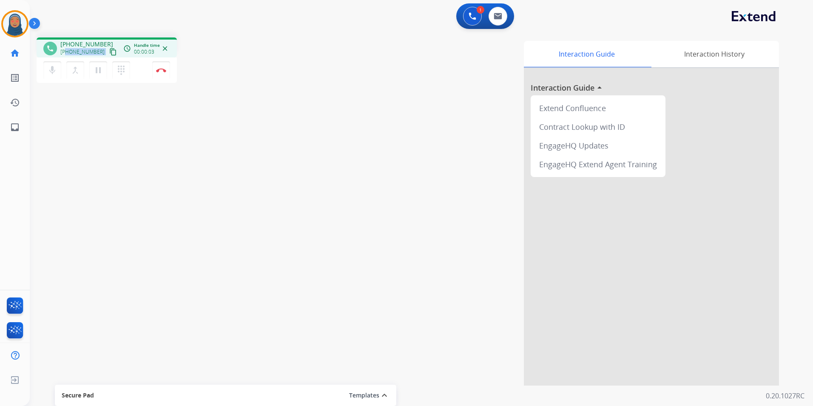
drag, startPoint x: 98, startPoint y: 53, endPoint x: 66, endPoint y: 53, distance: 31.9
click at [66, 53] on div "[PHONE_NUMBER] content_copy" at bounding box center [89, 52] width 58 height 10
copy div "5712098776 content_copy access_time Call metrics Queue 00:10 Hold 00:00 Talk 00…"
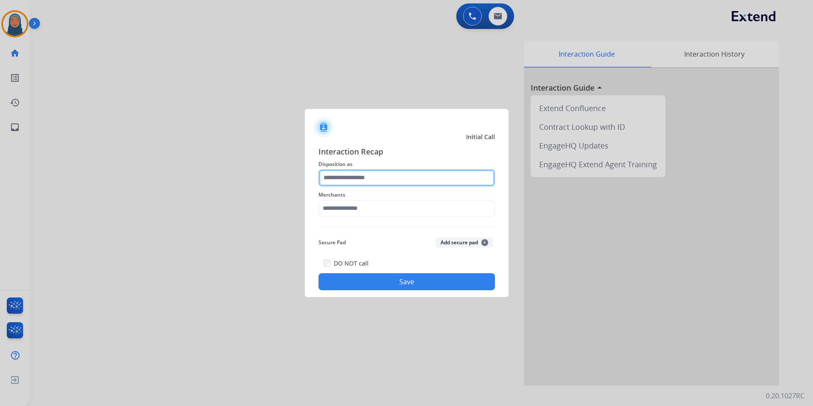
click at [409, 185] on input "text" at bounding box center [406, 177] width 176 height 17
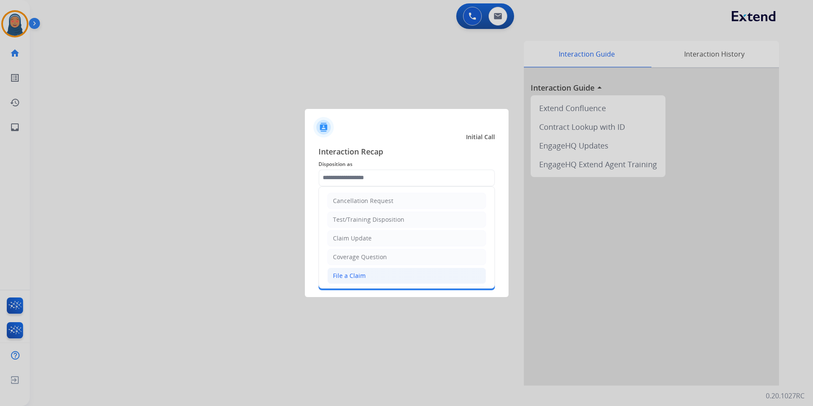
click at [369, 274] on li "File a Claim" at bounding box center [406, 275] width 159 height 16
type input "**********"
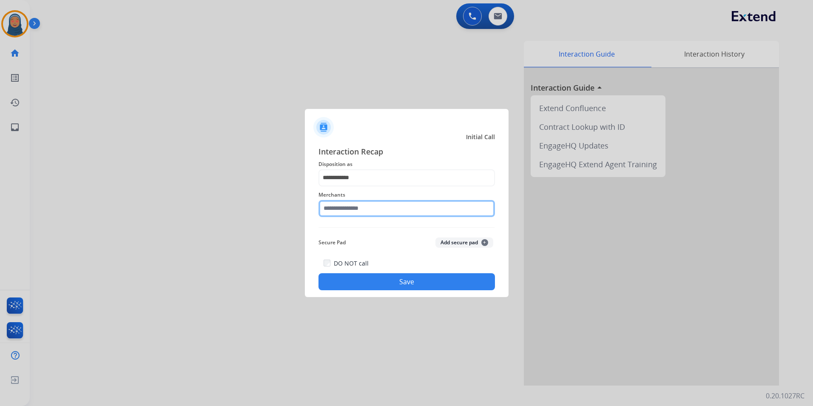
click at [387, 207] on input "text" at bounding box center [406, 208] width 176 height 17
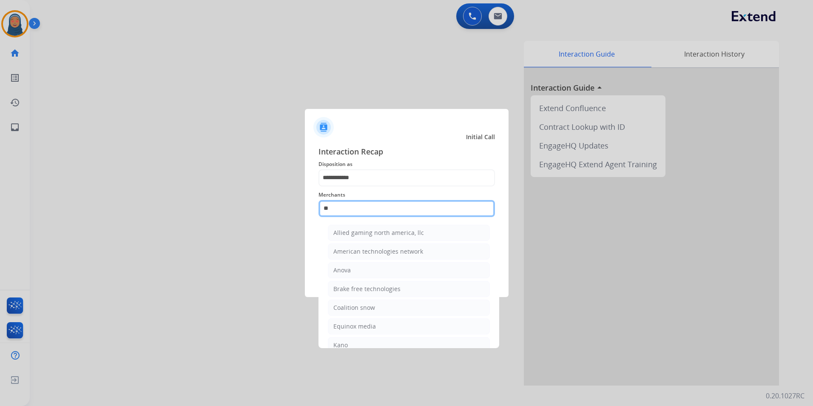
type input "*"
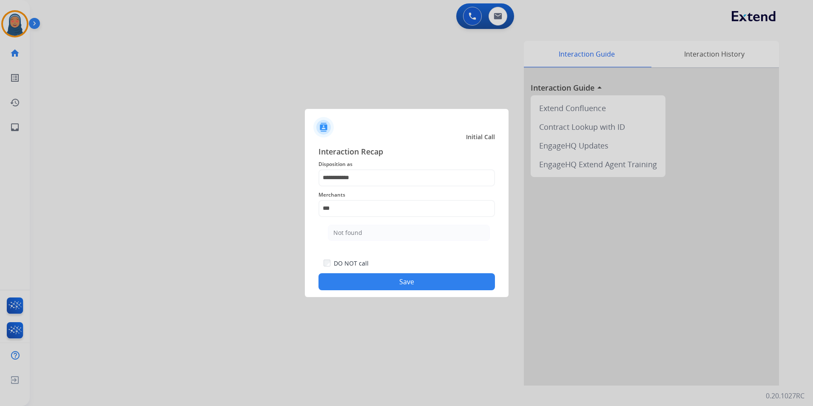
drag, startPoint x: 371, startPoint y: 233, endPoint x: 399, endPoint y: 261, distance: 39.7
click at [372, 233] on li "Not found" at bounding box center [409, 232] width 162 height 16
type input "*********"
click at [437, 286] on button "Save" at bounding box center [406, 281] width 176 height 17
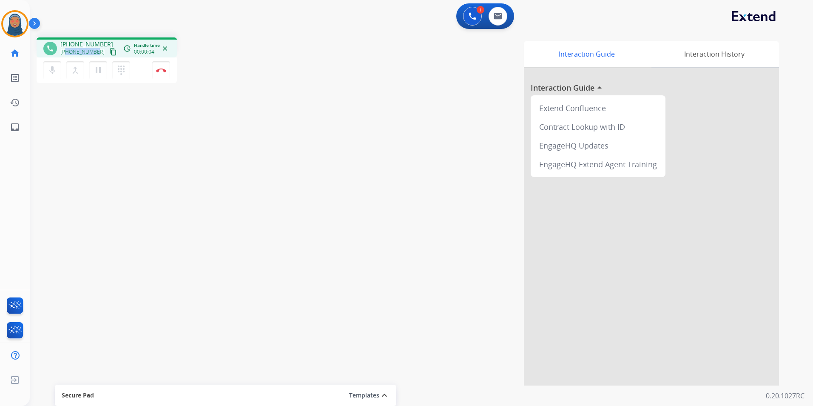
drag, startPoint x: 96, startPoint y: 52, endPoint x: 66, endPoint y: 53, distance: 29.8
click at [66, 53] on div "[PHONE_NUMBER] content_copy" at bounding box center [89, 52] width 58 height 10
copy span "2174301654"
click at [161, 73] on button "Disconnect" at bounding box center [161, 70] width 18 height 18
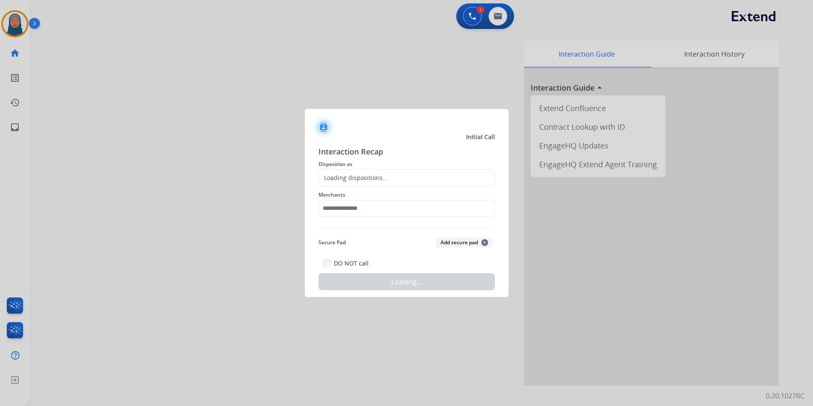
click at [387, 182] on div "Loading dispositions..." at bounding box center [406, 177] width 176 height 17
click at [388, 173] on div "Loading dispositions..." at bounding box center [406, 177] width 176 height 17
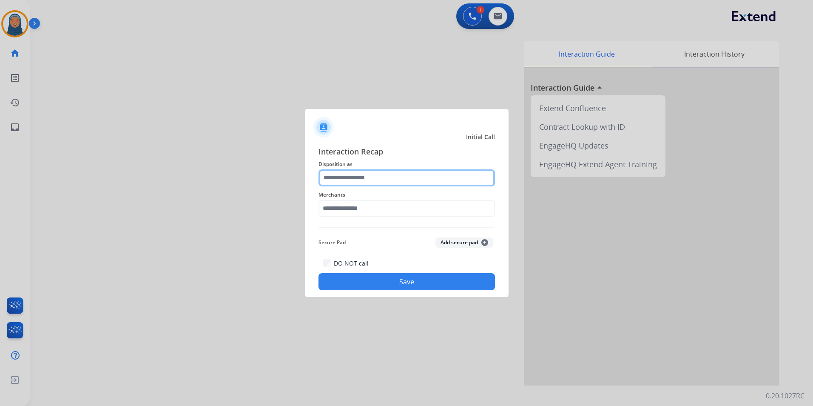
click at [369, 176] on input "text" at bounding box center [406, 177] width 176 height 17
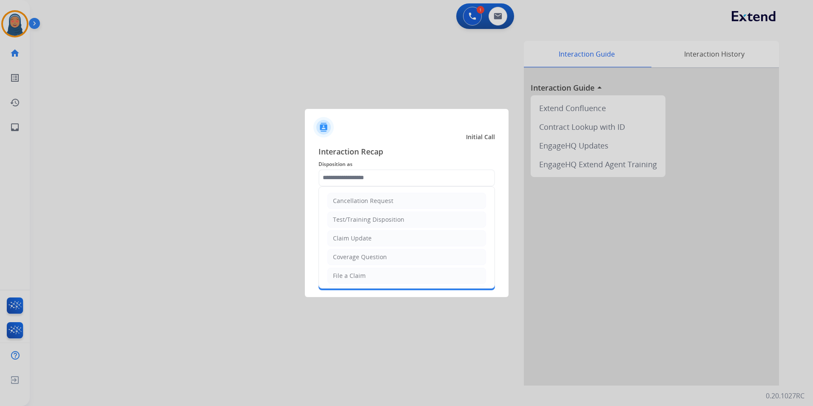
drag, startPoint x: 368, startPoint y: 236, endPoint x: 367, endPoint y: 213, distance: 23.4
click at [368, 235] on div "Claim Update" at bounding box center [352, 238] width 39 height 9
type input "**********"
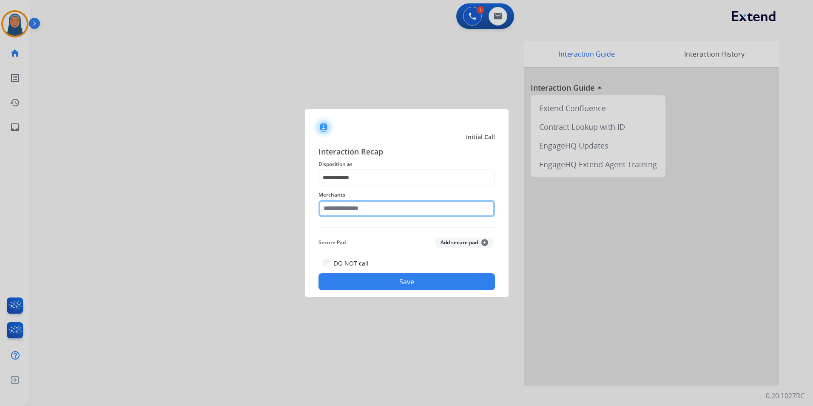
click at [367, 212] on input "text" at bounding box center [406, 208] width 176 height 17
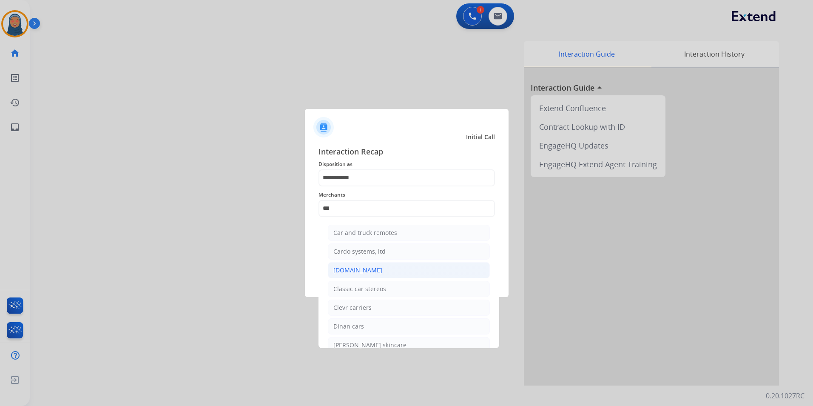
click at [380, 268] on li "[DOMAIN_NAME]" at bounding box center [409, 270] width 162 height 16
type input "**********"
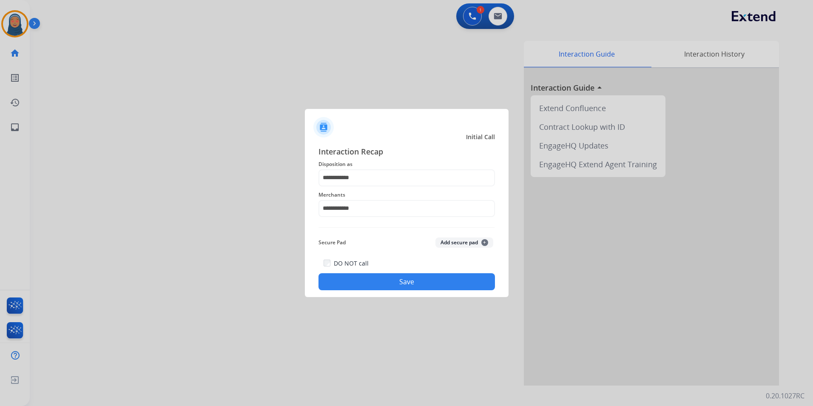
click at [390, 281] on button "Save" at bounding box center [406, 281] width 176 height 17
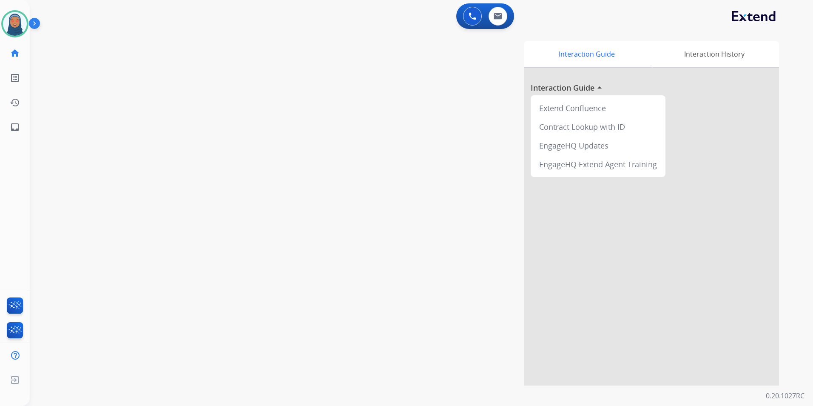
drag, startPoint x: 16, startPoint y: 23, endPoint x: 32, endPoint y: 28, distance: 16.8
click at [17, 23] on img at bounding box center [15, 24] width 24 height 24
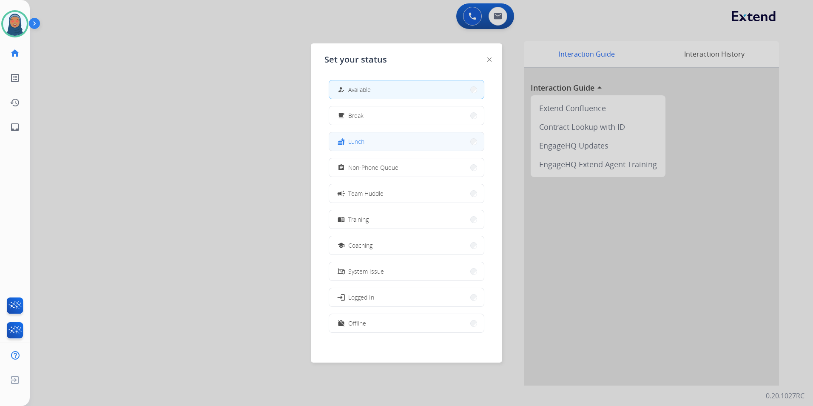
click at [372, 138] on button "fastfood Lunch" at bounding box center [406, 141] width 155 height 18
